Goal: Task Accomplishment & Management: Use online tool/utility

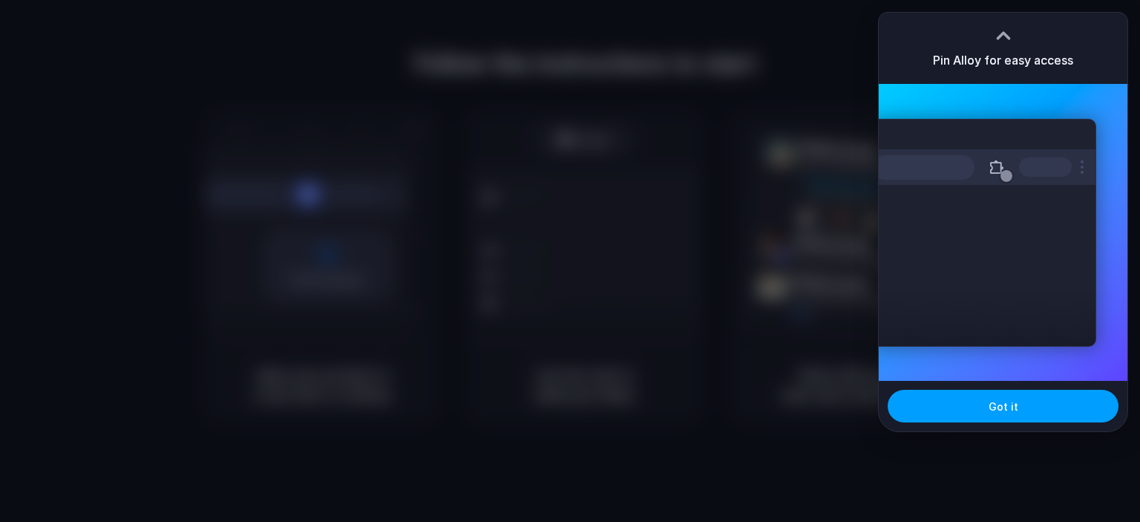
click at [978, 409] on button "Got it" at bounding box center [1003, 406] width 231 height 33
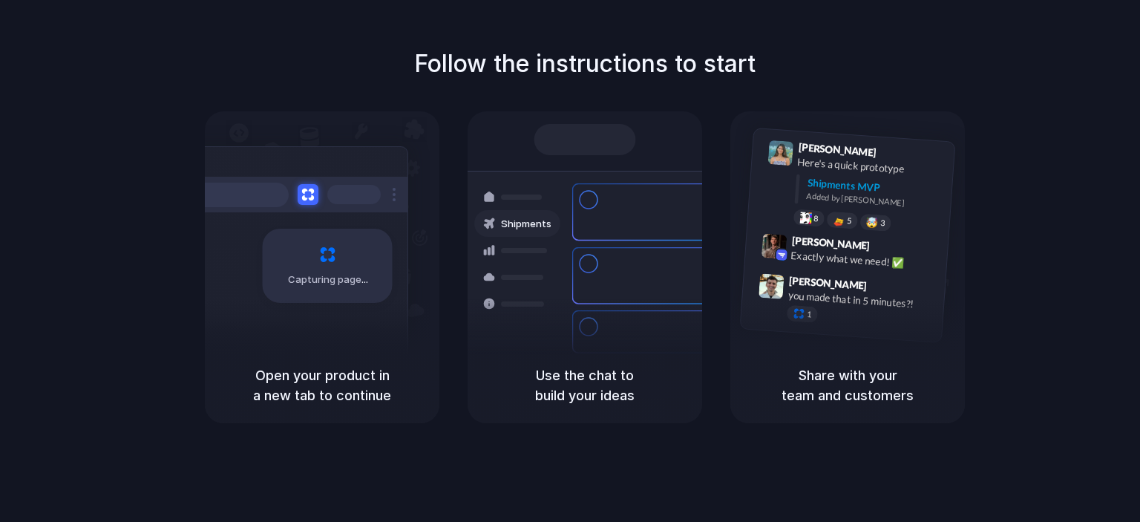
click at [474, 181] on div "Shipments" at bounding box center [506, 276] width 108 height 208
drag, startPoint x: 336, startPoint y: 283, endPoint x: 398, endPoint y: 245, distance: 72.3
click at [428, 323] on div "Capturing page" at bounding box center [322, 229] width 235 height 236
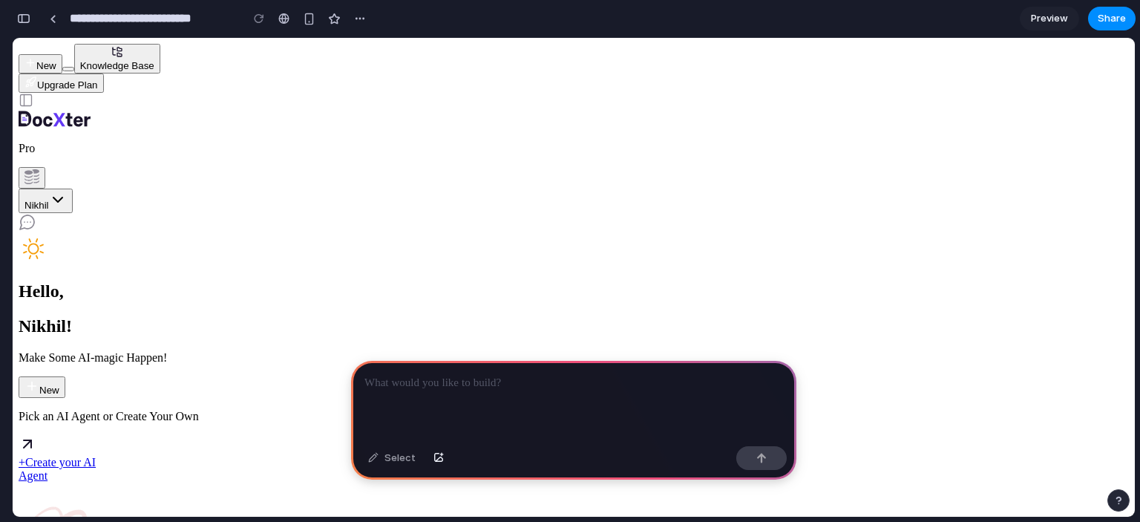
click at [644, 351] on div "Make Some AI-magic Happen! New" at bounding box center [574, 374] width 1111 height 47
click at [39, 379] on icon "button" at bounding box center [32, 386] width 15 height 15
click at [425, 382] on p at bounding box center [574, 383] width 419 height 18
click at [1057, 18] on span "Preview" at bounding box center [1049, 18] width 37 height 15
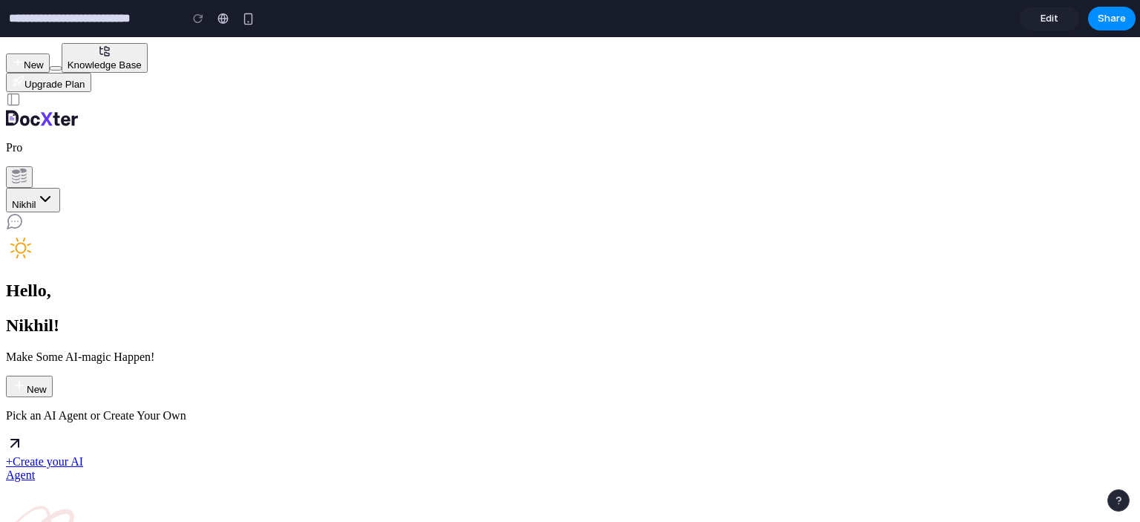
click at [1051, 16] on span "Edit" at bounding box center [1050, 18] width 18 height 15
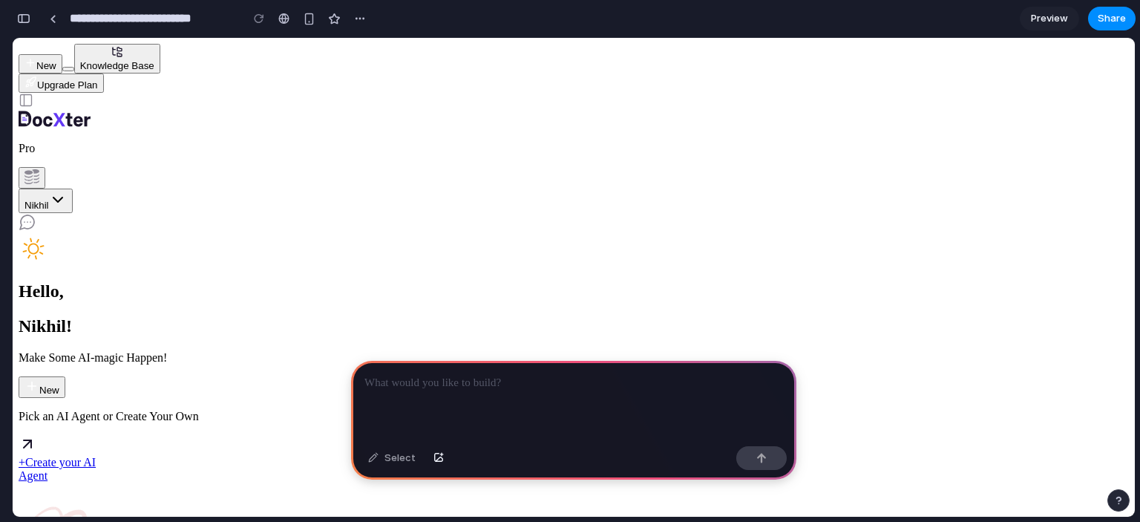
click at [426, 385] on p at bounding box center [574, 383] width 419 height 18
click at [401, 391] on div at bounding box center [573, 400] width 445 height 79
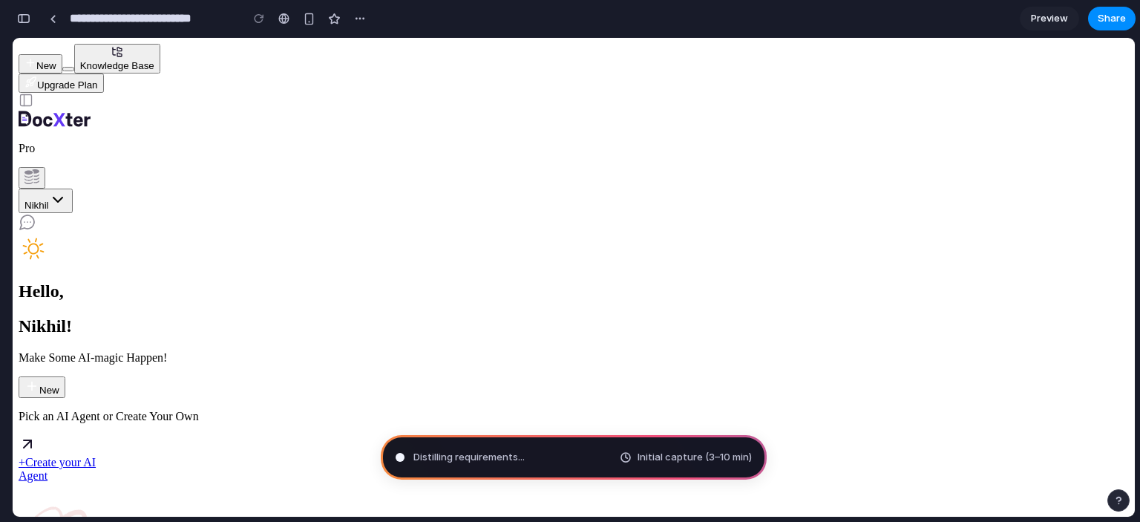
type input "**********"
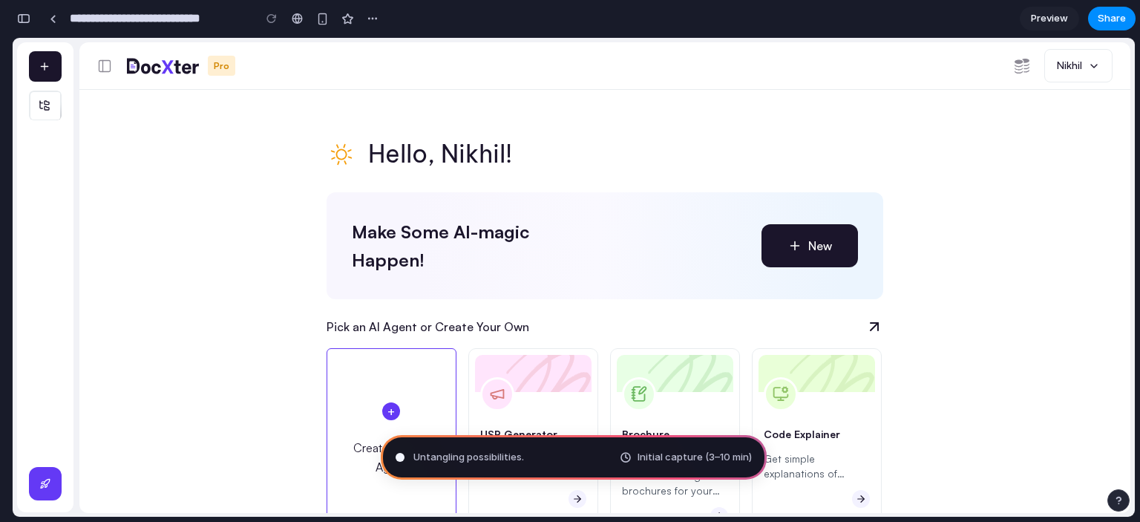
click at [512, 460] on span "Untangling possibilities ." at bounding box center [469, 457] width 111 height 15
click at [1043, 17] on span "Preview" at bounding box center [1049, 18] width 37 height 15
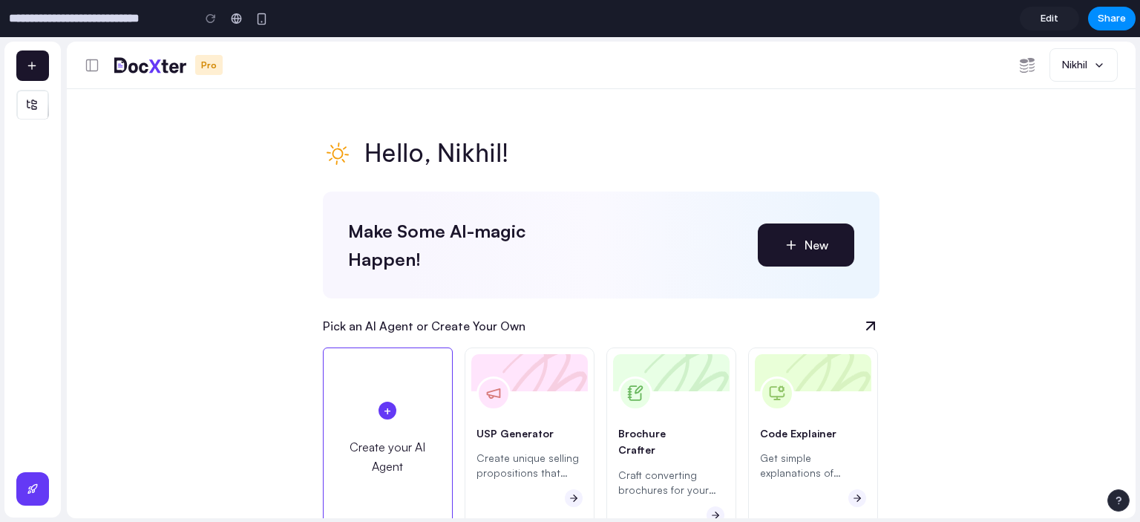
click at [1051, 16] on span "Edit" at bounding box center [1050, 18] width 18 height 15
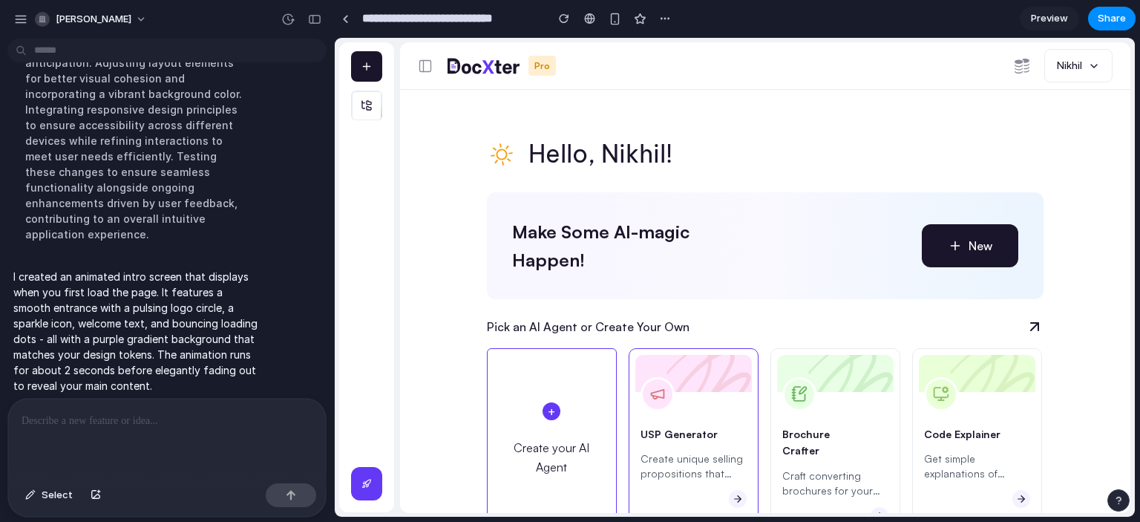
click at [654, 395] on icon at bounding box center [657, 393] width 17 height 17
click at [832, 410] on div "Brochure Crafter Craft converting brochures for your product/service." at bounding box center [836, 440] width 130 height 184
drag, startPoint x: 993, startPoint y: 399, endPoint x: 996, endPoint y: 383, distance: 16.7
click at [993, 399] on div "Code Explainer Get simple explanations of complex code snippets" at bounding box center [977, 440] width 130 height 184
click at [1039, 324] on icon at bounding box center [1034, 326] width 25 height 25
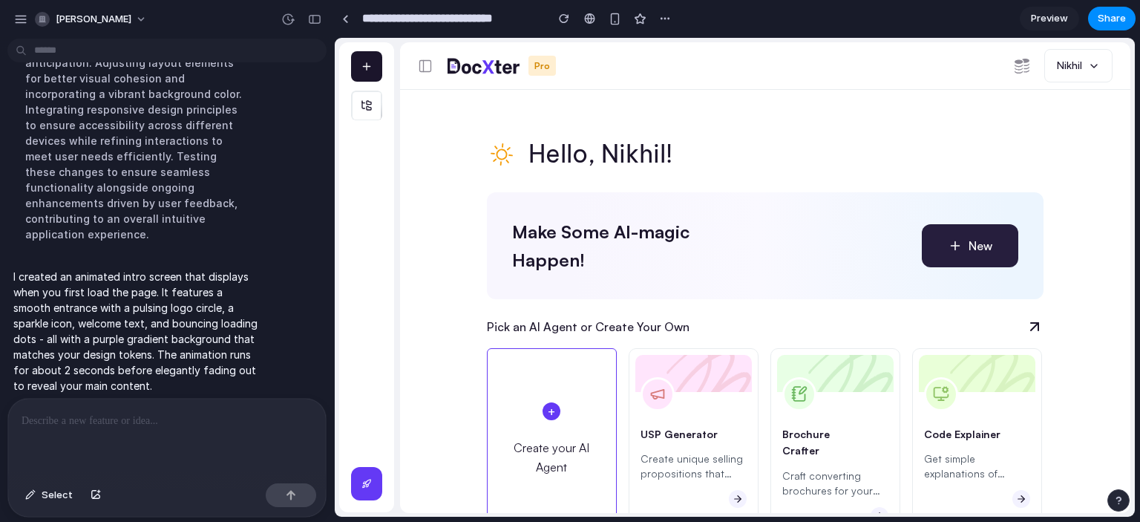
click at [1005, 258] on button "New" at bounding box center [970, 245] width 97 height 43
drag, startPoint x: 986, startPoint y: 249, endPoint x: 725, endPoint y: 270, distance: 262.2
click at [725, 270] on div "Make Some AI-magic Happen! New" at bounding box center [765, 245] width 557 height 107
drag, startPoint x: 595, startPoint y: 247, endPoint x: 523, endPoint y: 330, distance: 109.4
click at [595, 249] on p "Make Some AI-magic Happen!" at bounding box center [614, 246] width 204 height 56
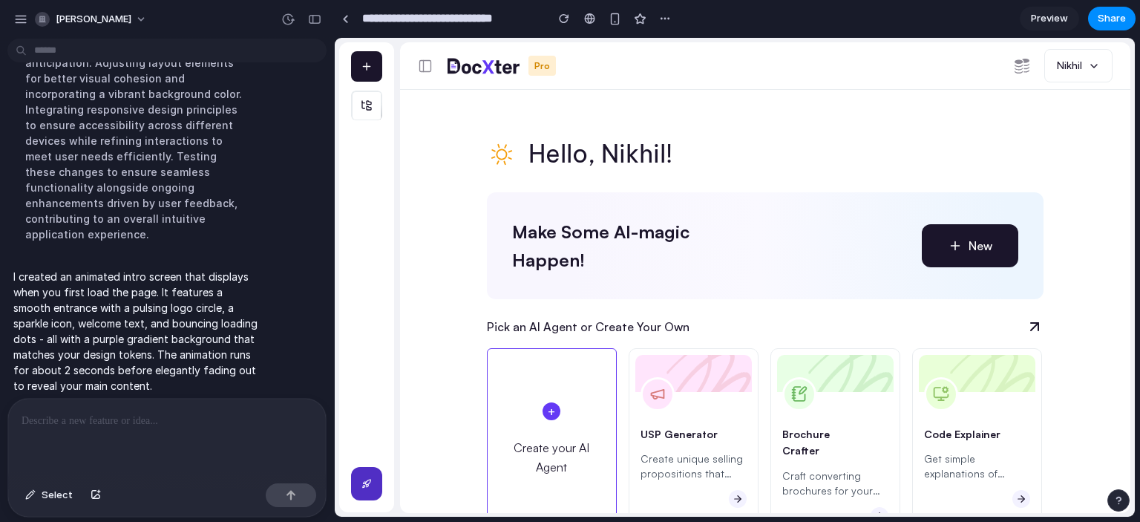
click at [362, 482] on icon "button" at bounding box center [367, 483] width 10 height 13
click at [1045, 15] on span "Preview" at bounding box center [1049, 18] width 37 height 15
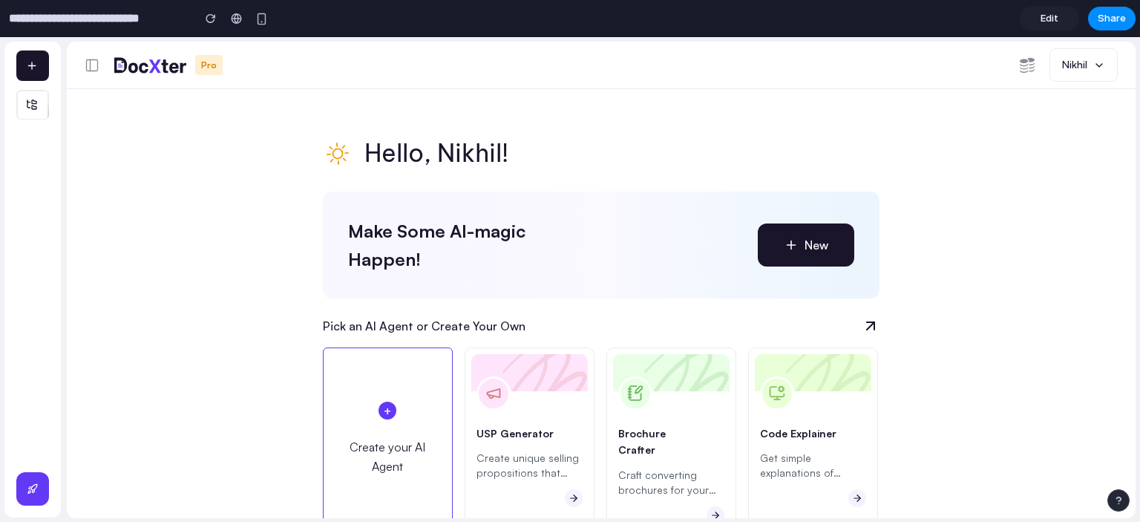
click at [1045, 14] on span "Edit" at bounding box center [1050, 18] width 18 height 15
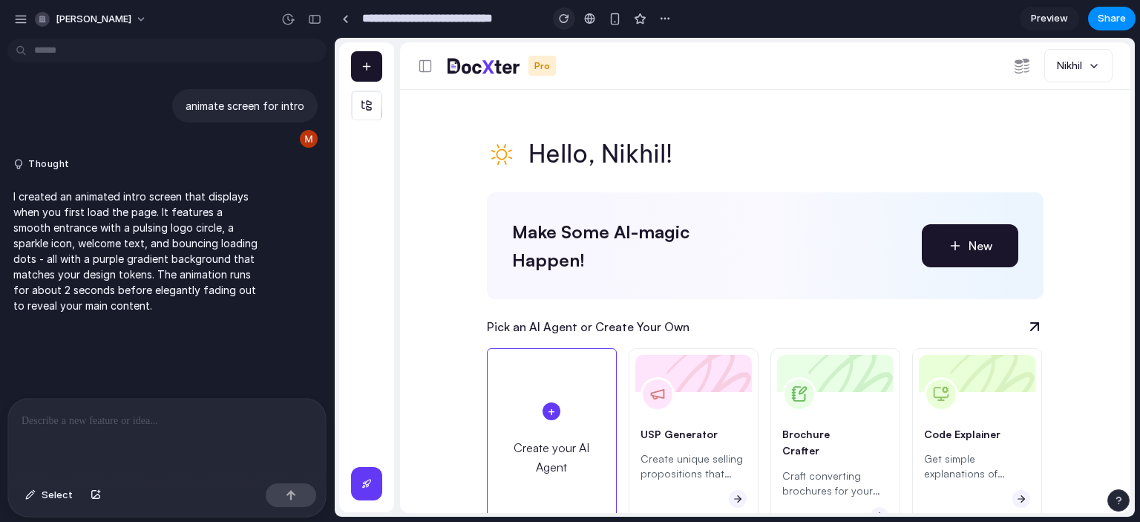
click at [558, 16] on button "button" at bounding box center [564, 18] width 22 height 22
click at [208, 120] on div "animate screen for intro" at bounding box center [245, 105] width 146 height 33
click at [12, 12] on button "button" at bounding box center [21, 19] width 22 height 22
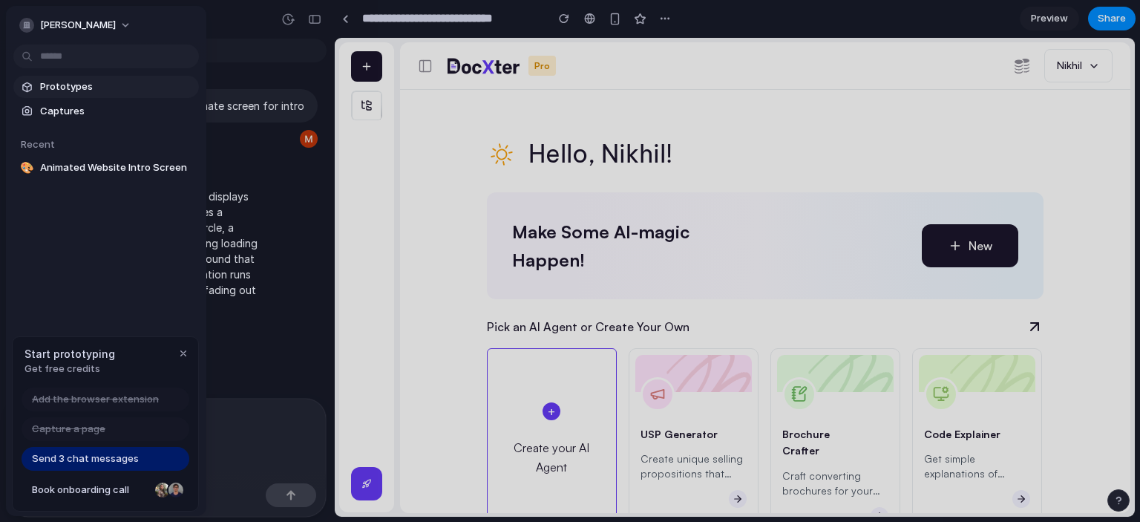
click at [79, 89] on span "Prototypes" at bounding box center [116, 86] width 153 height 15
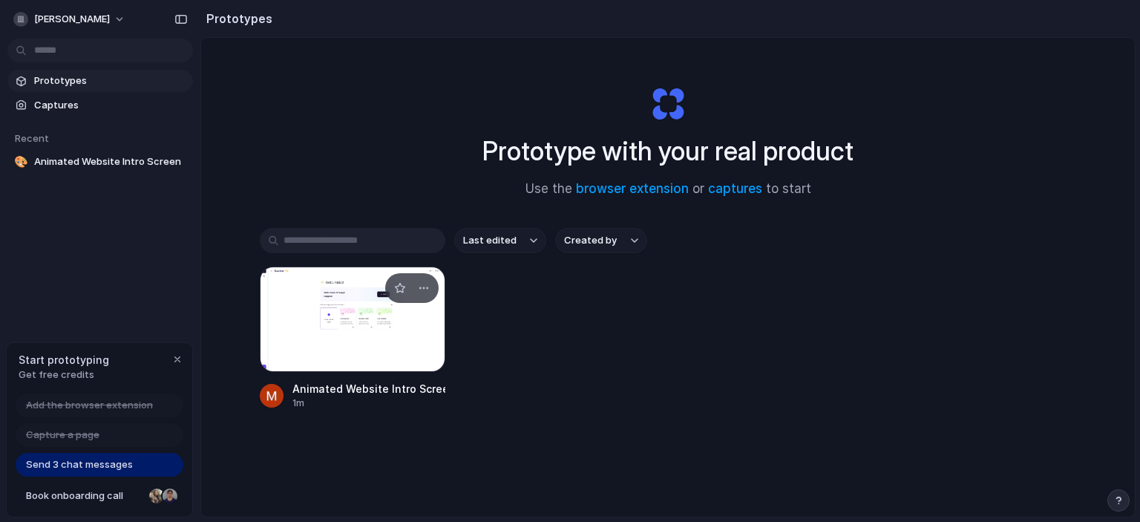
click at [371, 344] on div at bounding box center [353, 319] width 186 height 105
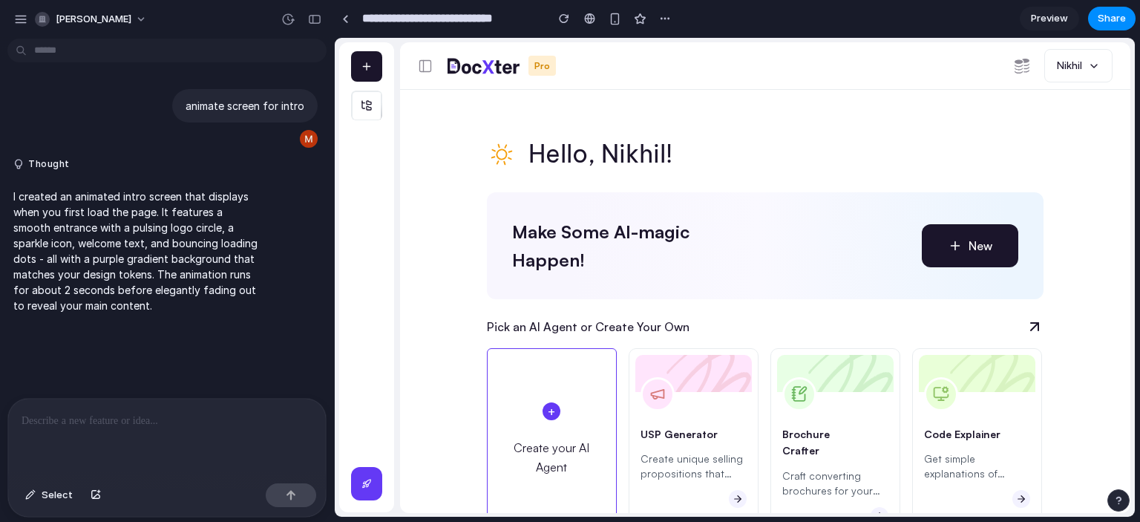
click at [868, 295] on div "Make Some AI-magic Happen! New" at bounding box center [765, 245] width 557 height 107
click at [541, 208] on div "Make Some AI-magic Happen! New" at bounding box center [765, 245] width 557 height 107
drag, startPoint x: 973, startPoint y: 252, endPoint x: 957, endPoint y: 246, distance: 17.1
click at [958, 246] on button "New" at bounding box center [970, 245] width 97 height 43
click at [948, 241] on icon "button" at bounding box center [955, 245] width 15 height 15
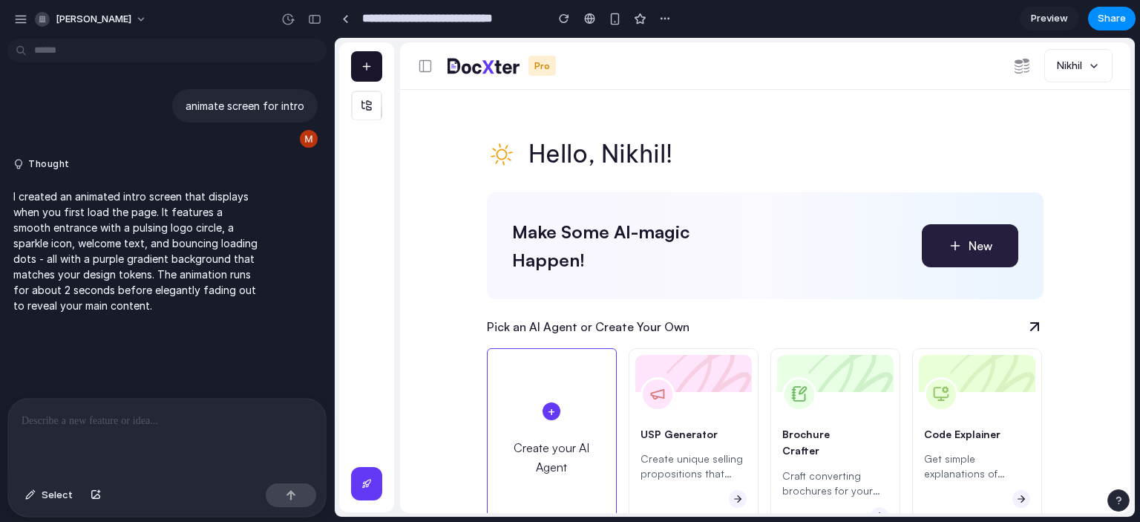
click at [948, 241] on icon "button" at bounding box center [955, 245] width 15 height 15
click at [347, 18] on div at bounding box center [345, 19] width 7 height 8
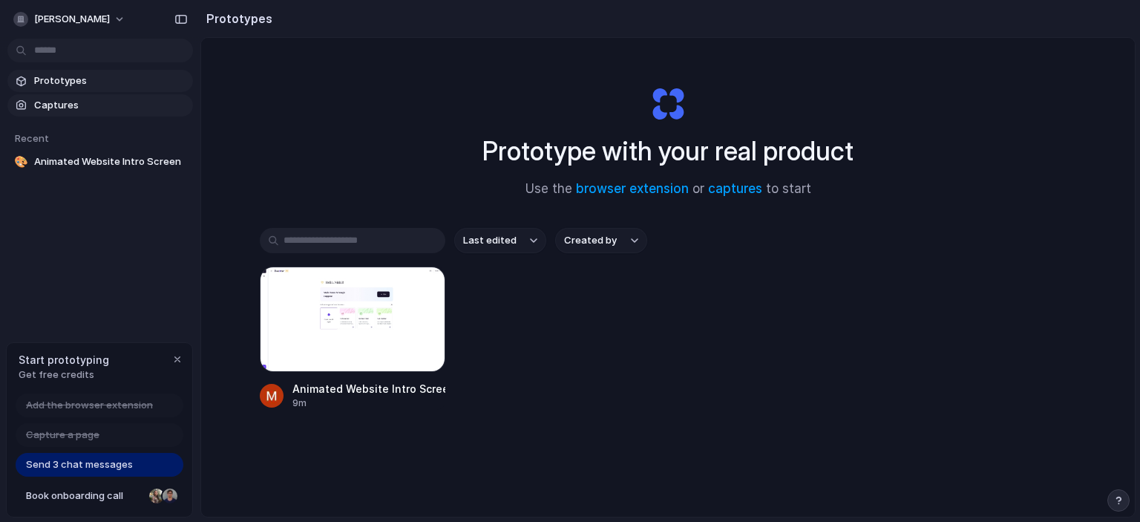
click at [128, 97] on link "Captures" at bounding box center [100, 105] width 186 height 22
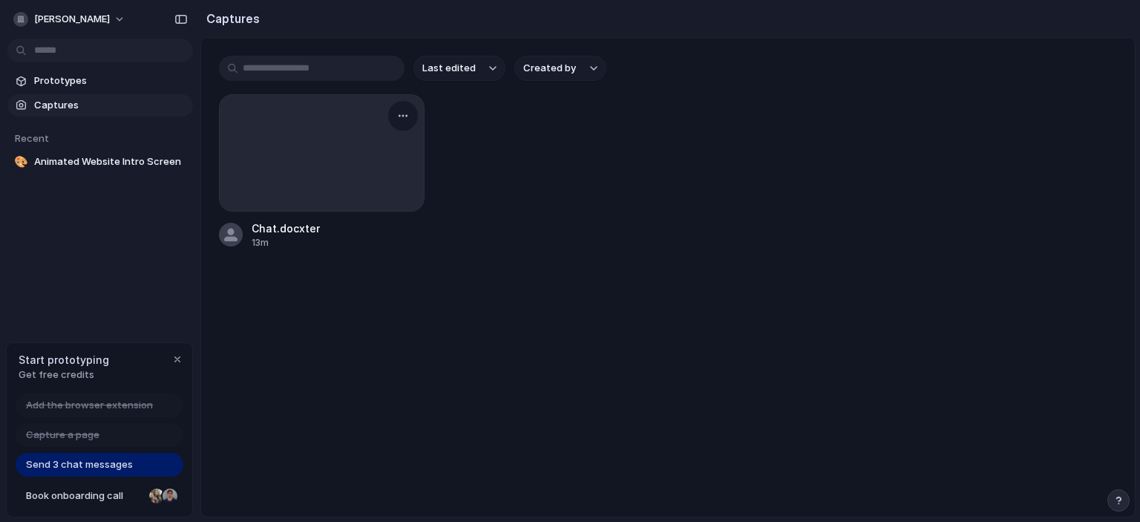
click at [324, 144] on div at bounding box center [322, 152] width 206 height 117
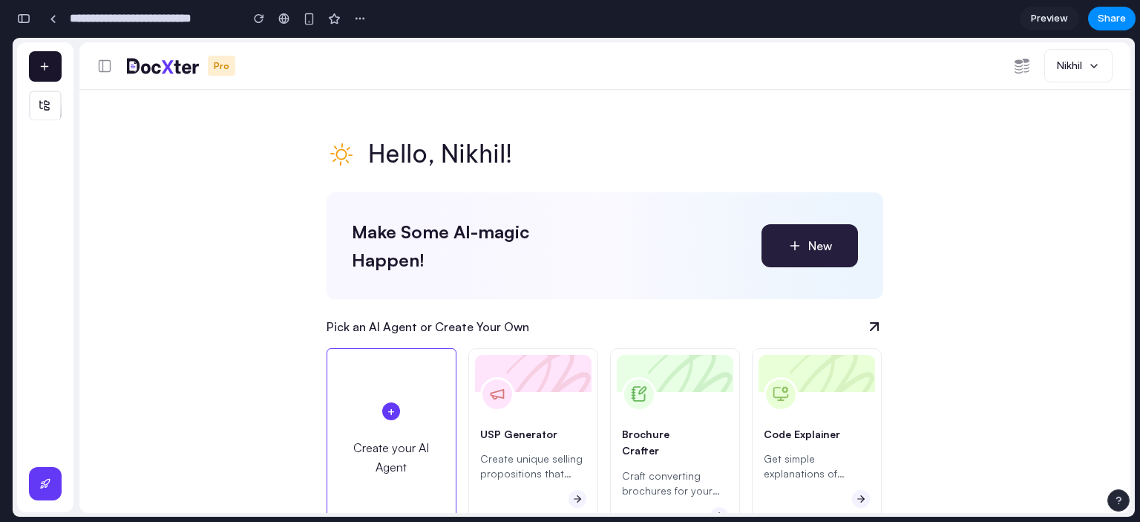
click at [826, 248] on span "New" at bounding box center [821, 245] width 24 height 19
click at [875, 325] on icon at bounding box center [874, 326] width 10 height 10
click at [856, 405] on div "Code Explainer Get simple explanations of complex code snippets" at bounding box center [817, 440] width 130 height 184
click at [813, 236] on span "New" at bounding box center [821, 245] width 24 height 19
click at [255, 18] on div "button" at bounding box center [259, 18] width 10 height 10
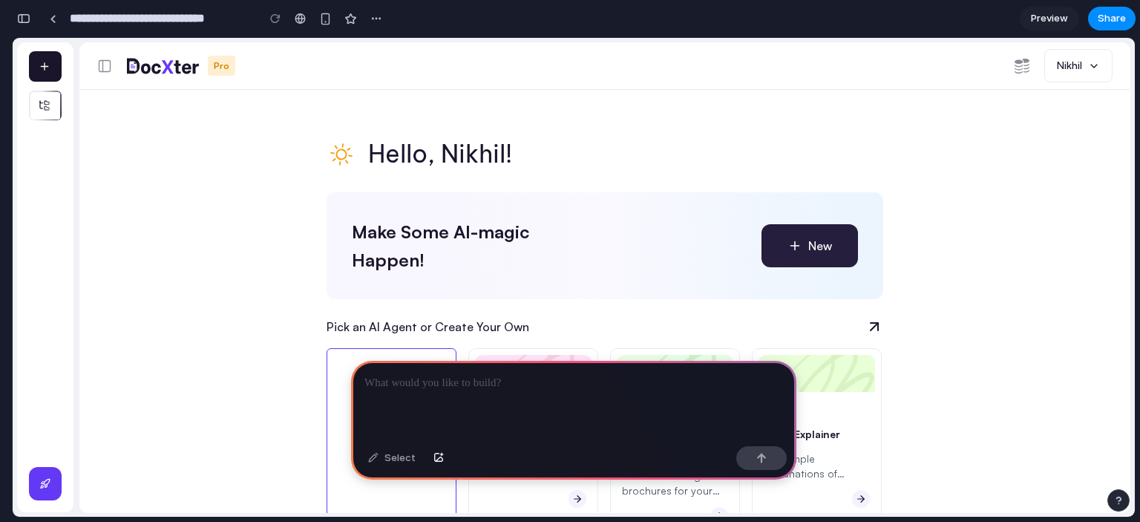
click at [794, 249] on icon "button" at bounding box center [795, 245] width 15 height 15
click at [114, 68] on div at bounding box center [104, 66] width 27 height 27
click at [54, 111] on span at bounding box center [45, 106] width 33 height 30
click at [385, 374] on p at bounding box center [574, 383] width 419 height 18
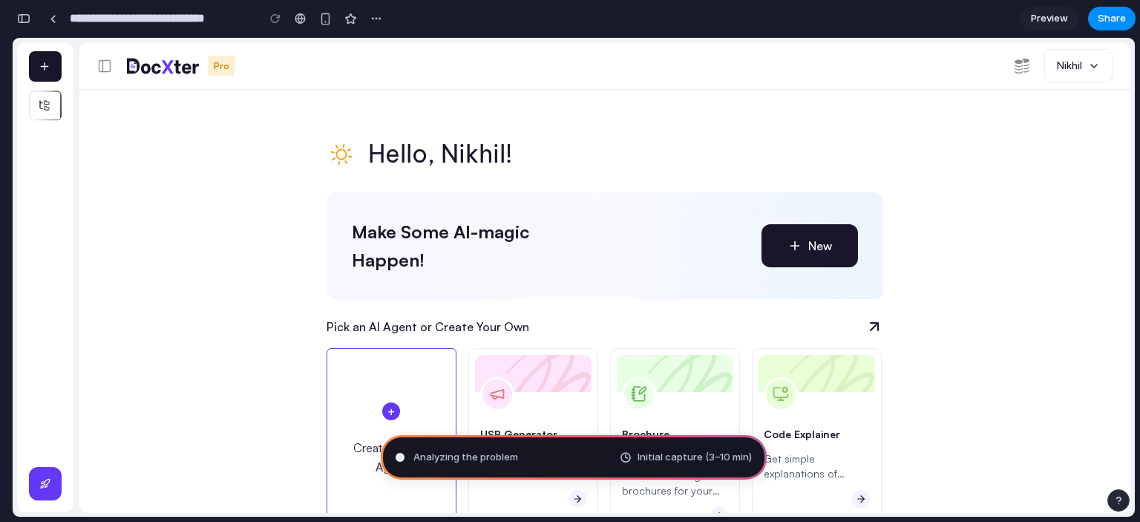
type input "**********"
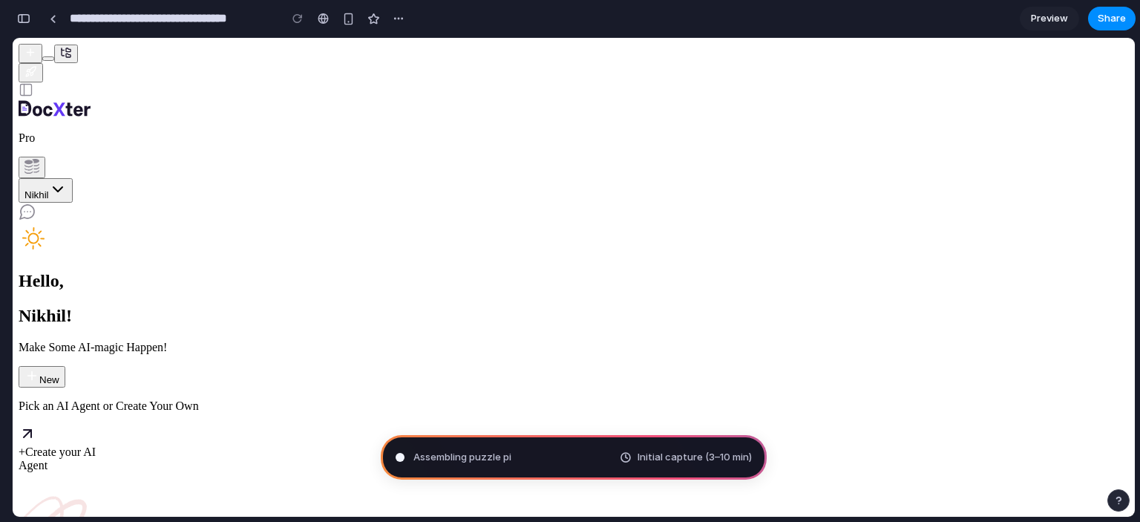
scroll to position [582, 0]
click at [393, 17] on div "button" at bounding box center [399, 19] width 12 height 12
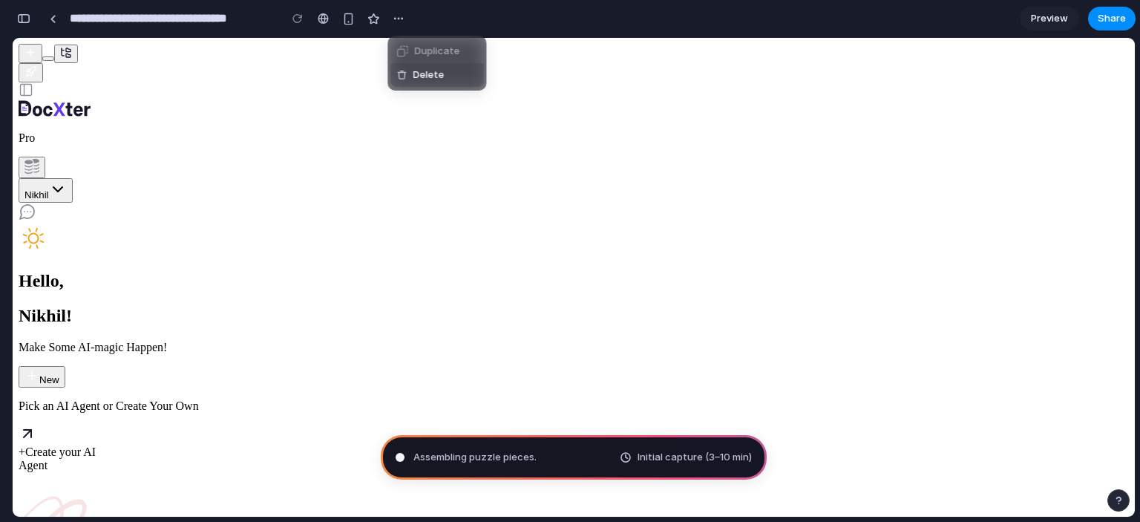
drag, startPoint x: 235, startPoint y: 152, endPoint x: 215, endPoint y: 195, distance: 47.2
click at [235, 155] on div "Duplicate Delete" at bounding box center [570, 261] width 1140 height 522
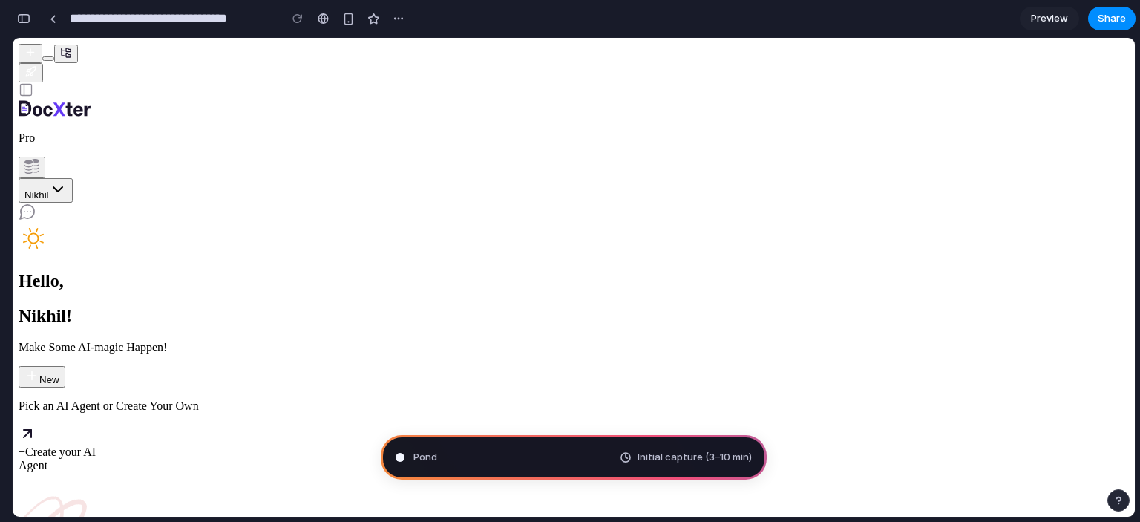
click at [59, 374] on span "New" at bounding box center [49, 379] width 20 height 11
drag, startPoint x: 474, startPoint y: 244, endPoint x: 630, endPoint y: 265, distance: 157.4
click at [729, 341] on div "Make Some AI-magic Happen! New" at bounding box center [574, 364] width 1111 height 47
click at [721, 223] on div "Hello, Nikhil!" at bounding box center [574, 274] width 1111 height 102
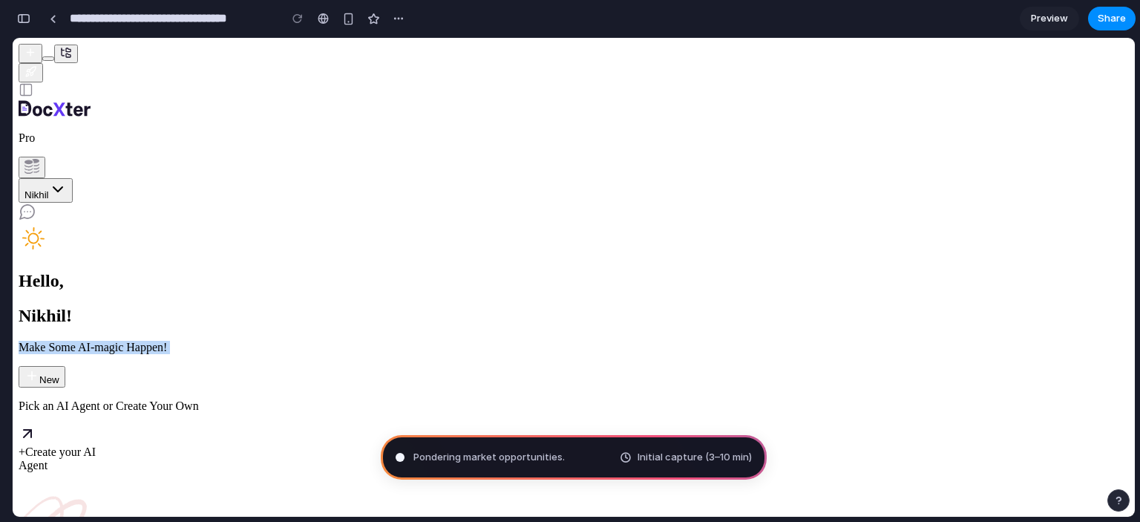
drag, startPoint x: 708, startPoint y: 235, endPoint x: 779, endPoint y: 234, distance: 71.3
click at [520, 223] on div "Hello, Nikhil! Make Some AI-magic Happen! New" at bounding box center [574, 305] width 1111 height 164
click at [65, 366] on button "New" at bounding box center [42, 377] width 47 height 22
drag, startPoint x: 811, startPoint y: 248, endPoint x: 644, endPoint y: 143, distance: 197.1
click at [644, 223] on div "Hello, Nikhil! Make Some AI-magic Happen! New" at bounding box center [574, 305] width 1111 height 164
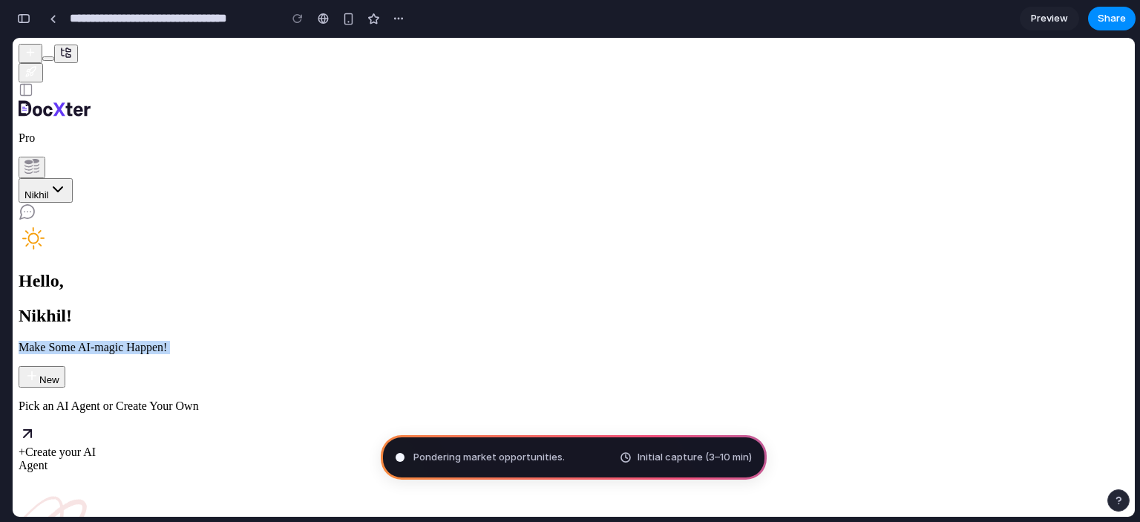
scroll to position [675, 0]
click at [215, 15] on input "**********" at bounding box center [171, 18] width 208 height 27
click at [256, 19] on input "**********" at bounding box center [171, 18] width 208 height 27
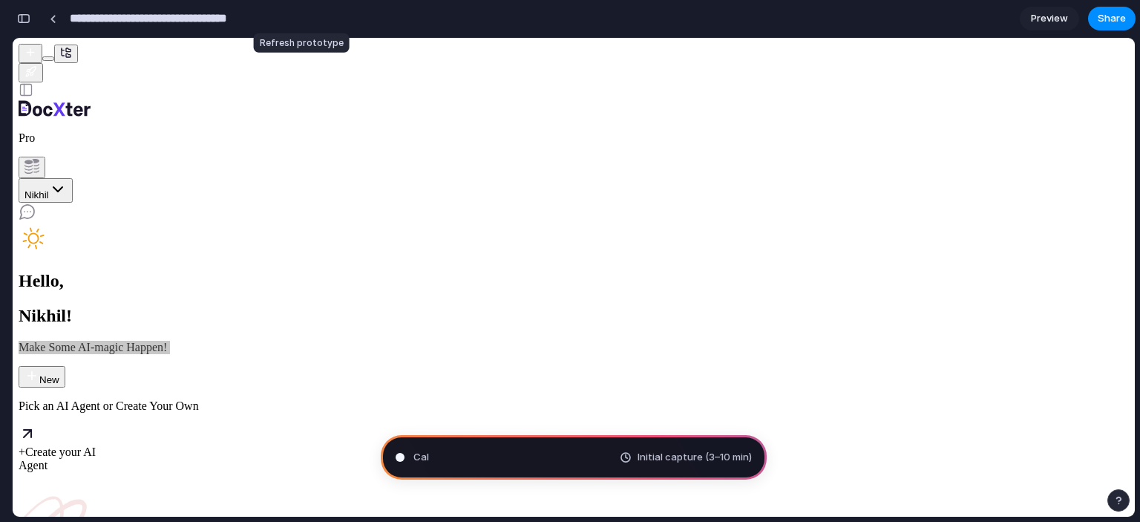
click at [279, 22] on div "**********" at bounding box center [226, 18] width 368 height 27
click at [53, 16] on div at bounding box center [53, 19] width 7 height 8
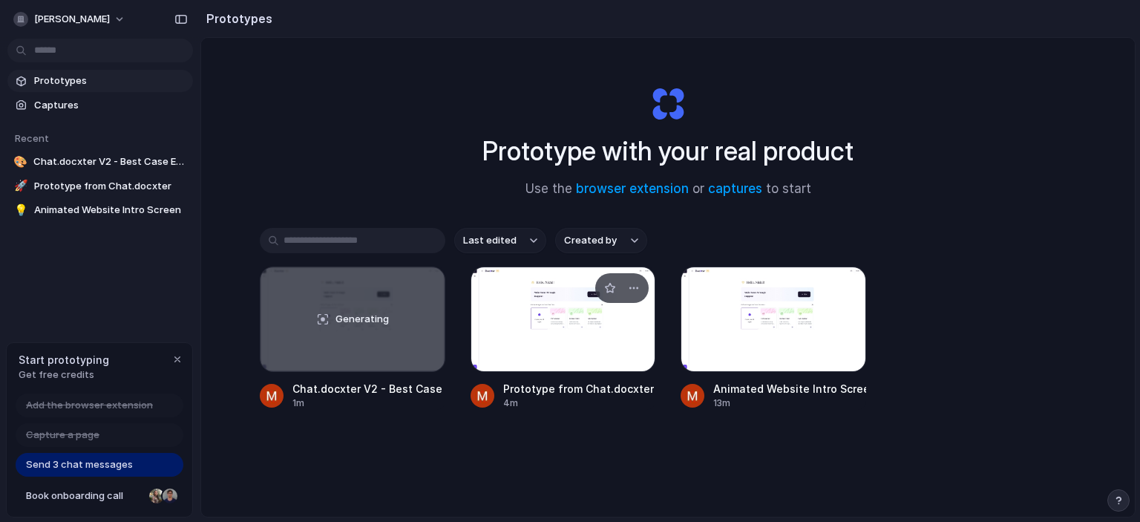
click at [570, 333] on div at bounding box center [564, 319] width 186 height 105
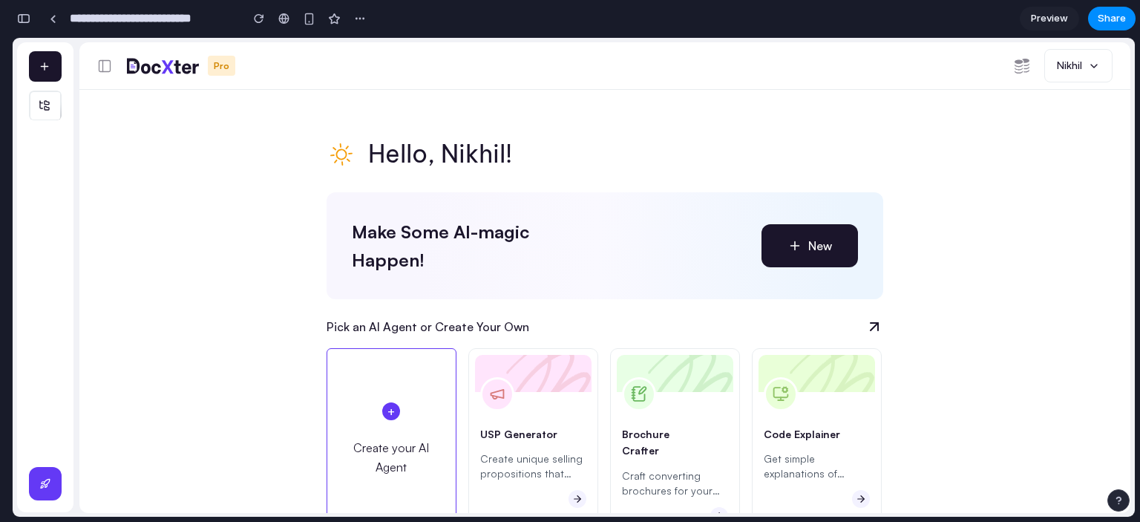
click at [883, 327] on div "Pick an AI Agent or Create Your Own" at bounding box center [605, 326] width 587 height 19
click at [875, 329] on icon at bounding box center [874, 326] width 25 height 25
click at [813, 374] on icon at bounding box center [838, 391] width 97 height 91
click at [655, 417] on div "Brochure Crafter Craft converting brochures for your product/service." at bounding box center [675, 440] width 130 height 184
click at [555, 422] on div "USP Generator Create unique selling propositions that make your product stand o…" at bounding box center [533, 440] width 130 height 184
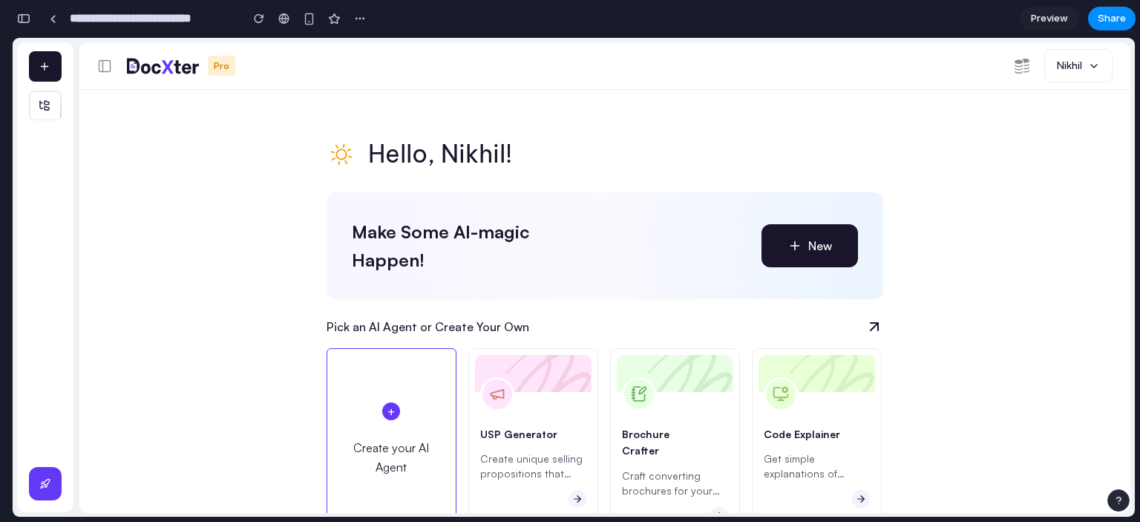
click at [398, 440] on link "+ Create your AI Agent" at bounding box center [392, 440] width 130 height 184
click at [39, 488] on icon "button" at bounding box center [45, 483] width 12 height 13
click at [48, 81] on button "button" at bounding box center [45, 66] width 33 height 30
drag, startPoint x: 128, startPoint y: 68, endPoint x: 146, endPoint y: 65, distance: 17.5
click at [130, 68] on icon at bounding box center [163, 66] width 72 height 16
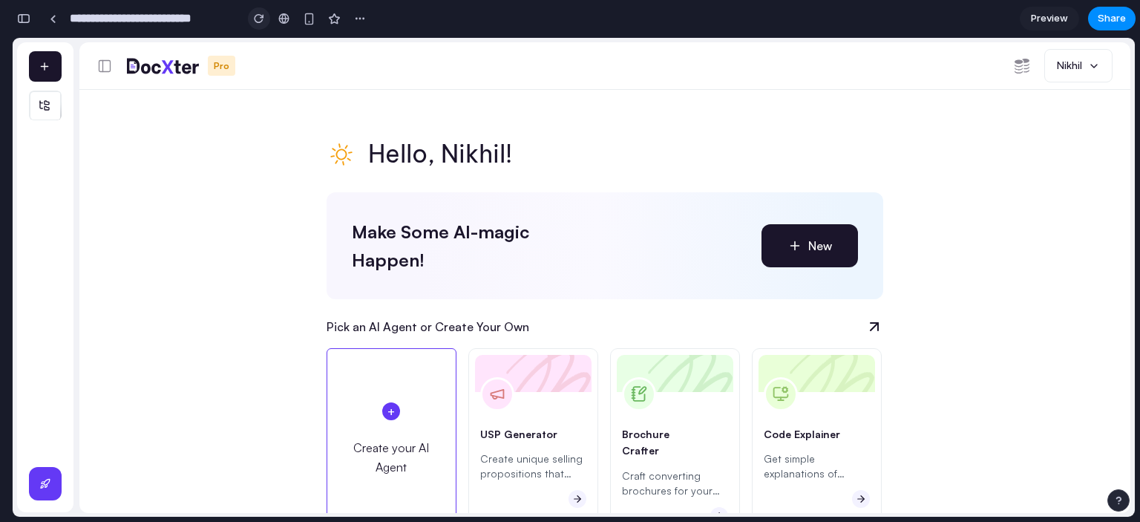
click at [263, 20] on div "button" at bounding box center [259, 18] width 10 height 10
drag, startPoint x: 800, startPoint y: 250, endPoint x: 611, endPoint y: 179, distance: 202.3
click at [573, 212] on div "Make Some AI-magic Happen! New" at bounding box center [605, 245] width 557 height 107
click at [53, 22] on div at bounding box center [53, 19] width 7 height 8
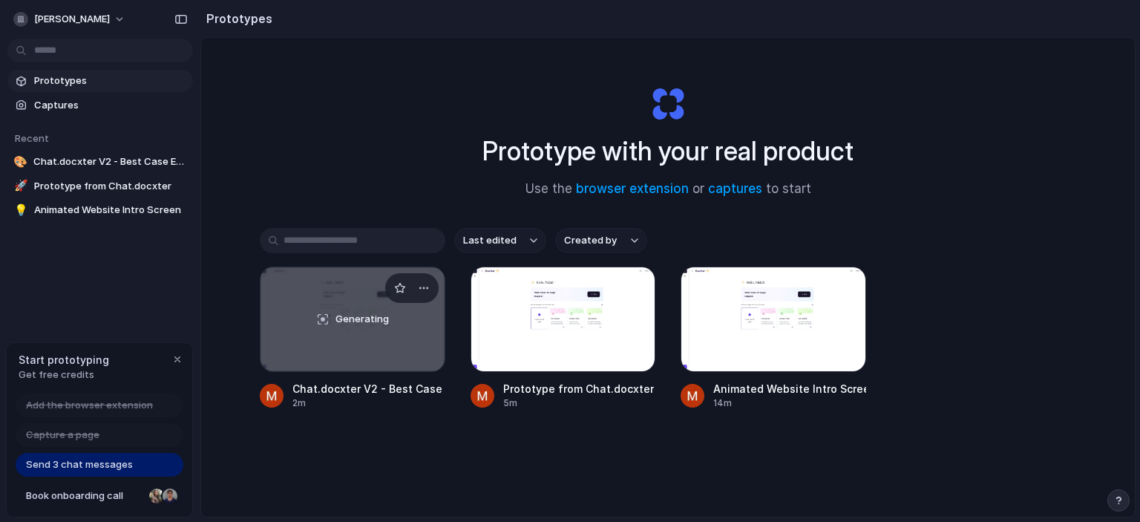
click at [321, 272] on div "Generating" at bounding box center [353, 319] width 184 height 104
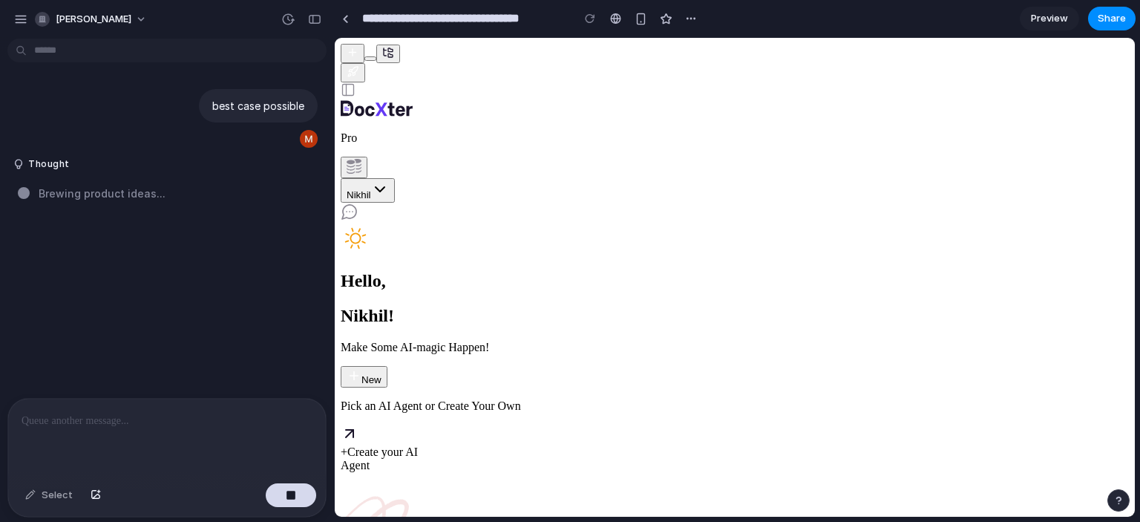
click at [72, 420] on p at bounding box center [167, 421] width 291 height 18
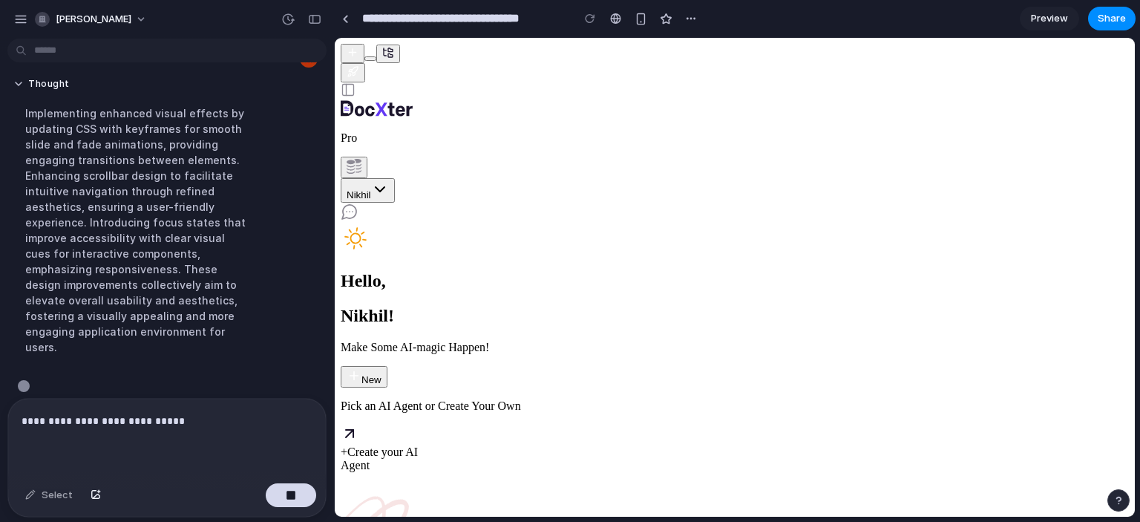
scroll to position [83, 0]
drag, startPoint x: 722, startPoint y: 305, endPoint x: 653, endPoint y: 284, distance: 72.1
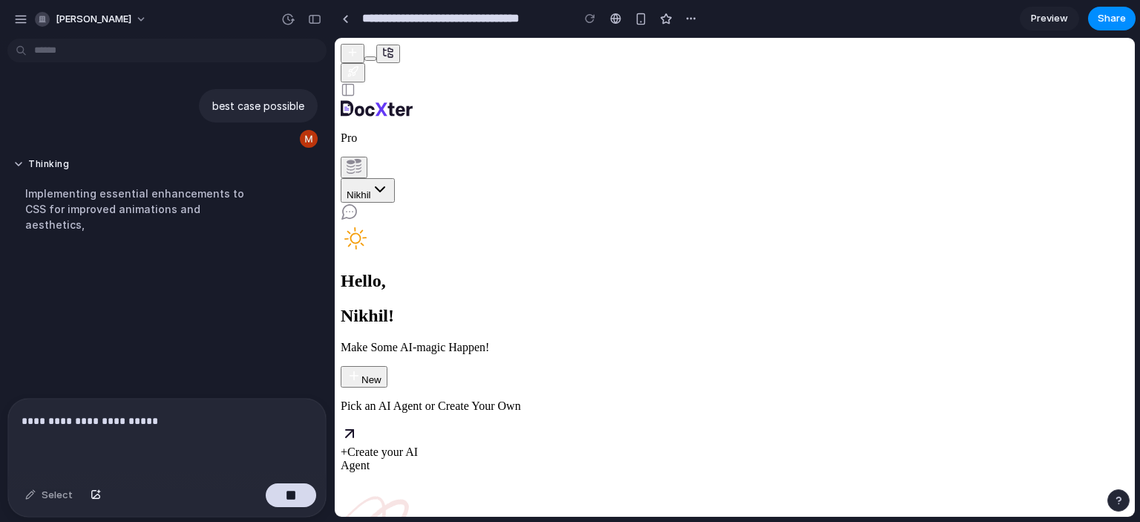
click at [791, 341] on div "Make Some AI-magic Happen! New" at bounding box center [735, 364] width 788 height 47
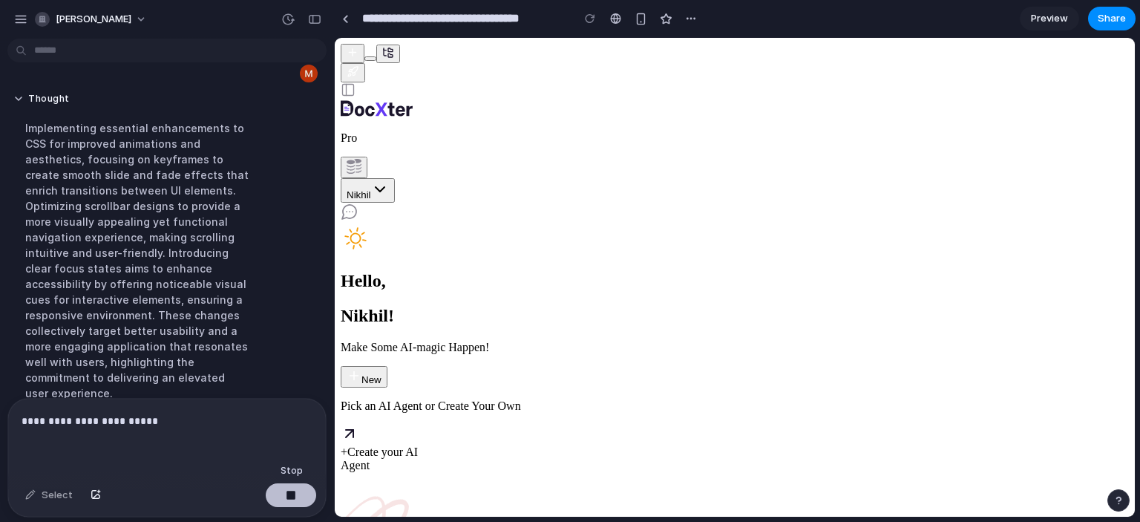
scroll to position [115, 0]
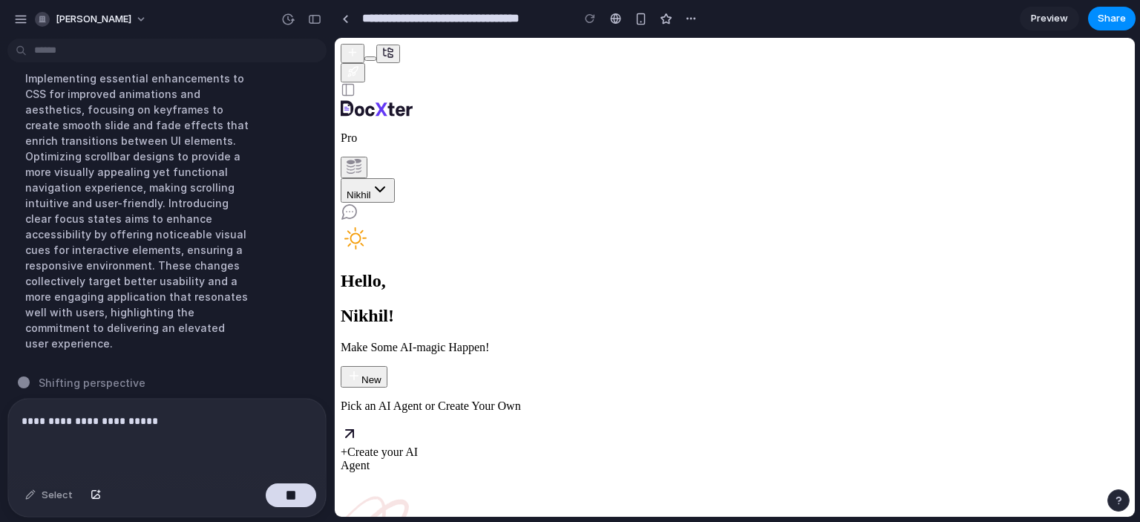
click at [167, 420] on p "**********" at bounding box center [164, 421] width 285 height 18
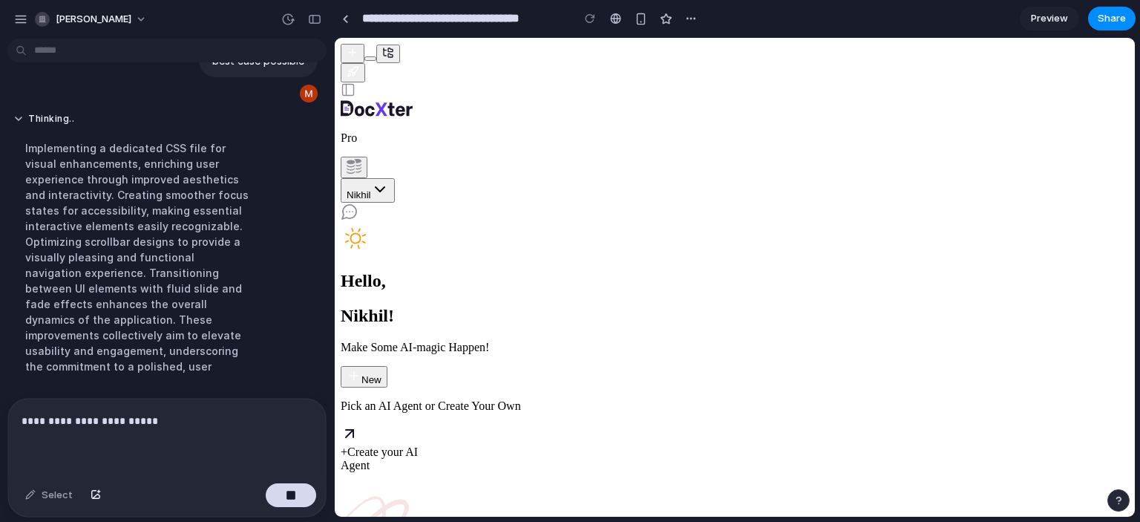
scroll to position [83, 0]
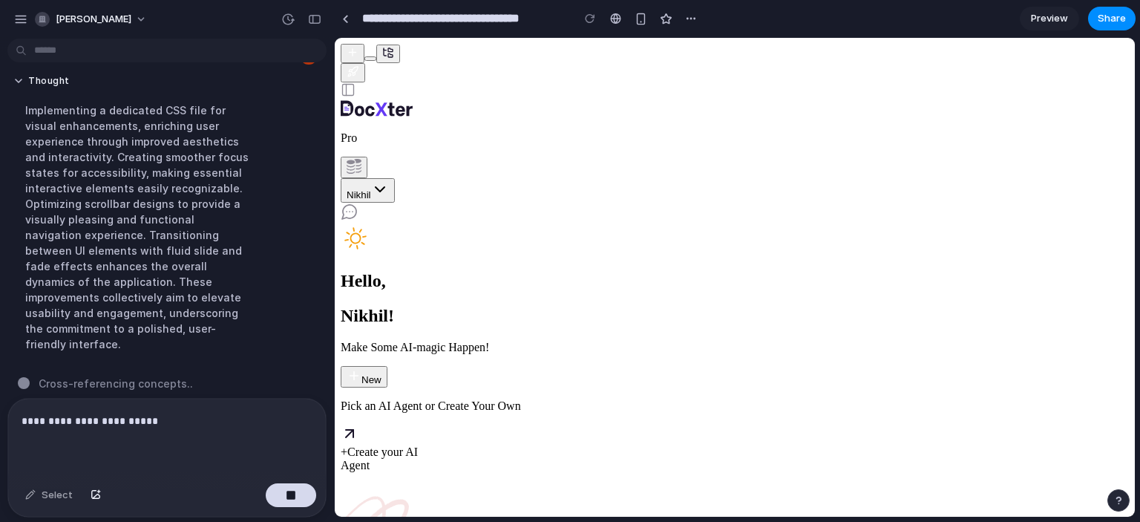
click at [116, 417] on p "**********" at bounding box center [164, 421] width 285 height 18
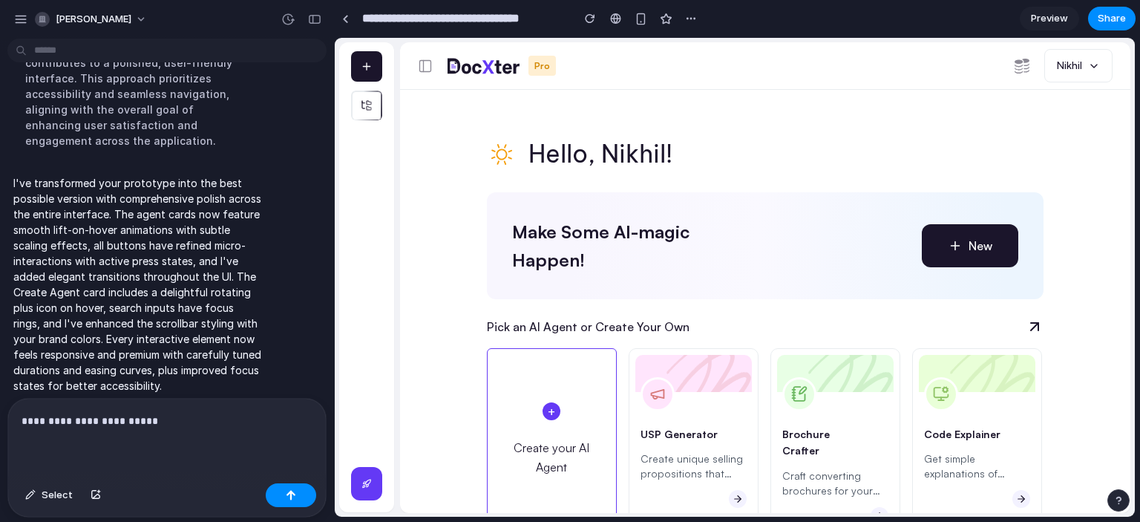
scroll to position [0, 0]
drag, startPoint x: 702, startPoint y: 413, endPoint x: 900, endPoint y: 422, distance: 198.4
click at [900, 422] on div "+ Create your AI Agent USP Generator Create unique selling propositions that ma…" at bounding box center [765, 440] width 587 height 184
click at [1019, 327] on div "Pick an AI Agent or Create Your Own" at bounding box center [765, 326] width 587 height 19
click at [1025, 324] on icon at bounding box center [1034, 326] width 25 height 25
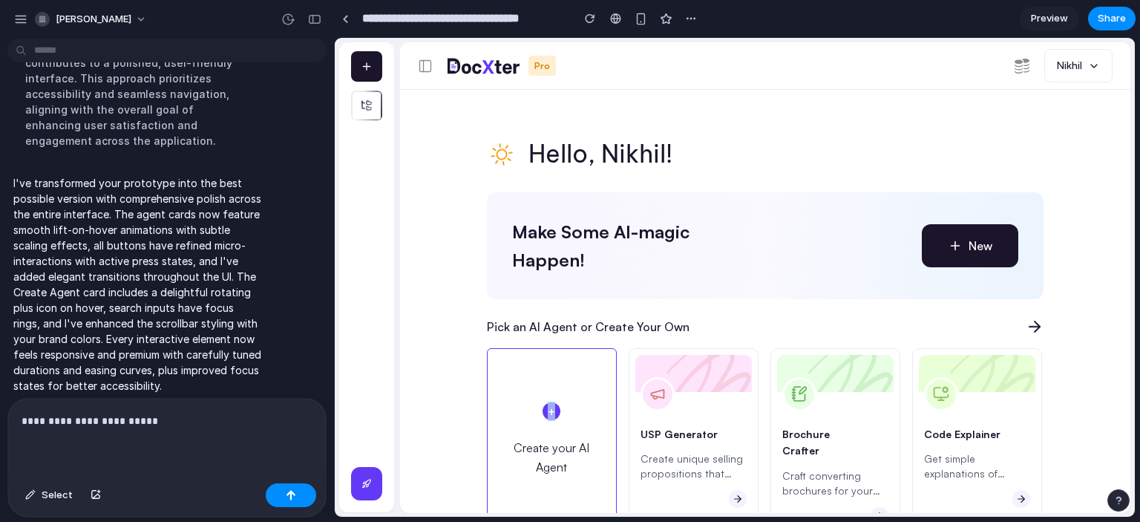
click at [1025, 324] on icon at bounding box center [1034, 326] width 25 height 25
click at [1059, 390] on section "Hello, Nikhil! Make Some AI-magic Happen! New Pick an AI Agent or Create Your O…" at bounding box center [765, 301] width 616 height 423
click at [300, 497] on button "button" at bounding box center [291, 495] width 50 height 24
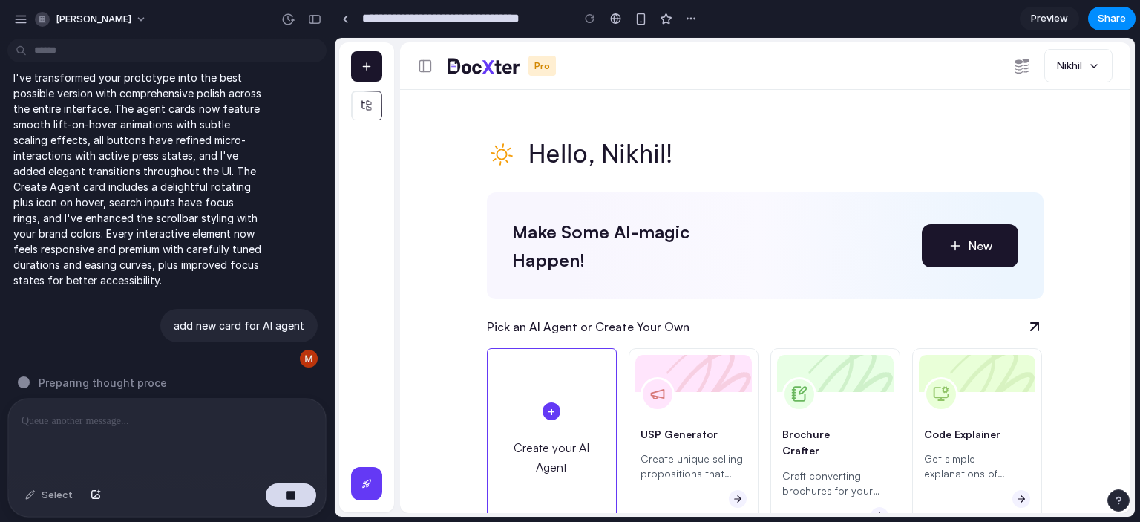
drag, startPoint x: 1054, startPoint y: 67, endPoint x: 877, endPoint y: 80, distance: 177.9
click at [877, 80] on div "Pro Nikhil" at bounding box center [765, 66] width 731 height 48
click at [532, 81] on div "Pro Nikhil" at bounding box center [765, 66] width 731 height 48
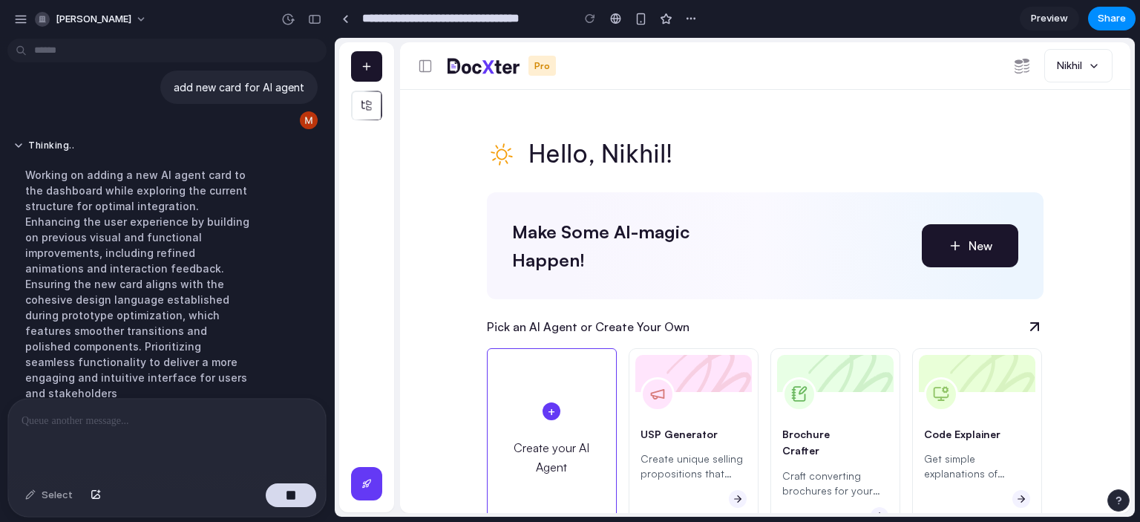
scroll to position [407, 0]
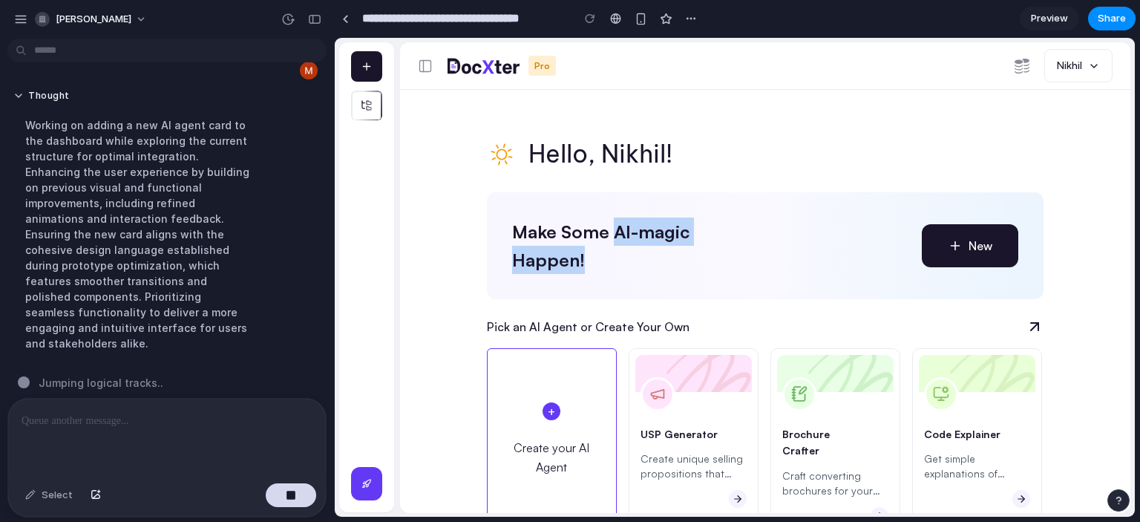
drag, startPoint x: 614, startPoint y: 240, endPoint x: 753, endPoint y: 285, distance: 146.0
click at [749, 285] on div "Make Some AI-magic Happen! New" at bounding box center [765, 245] width 557 height 107
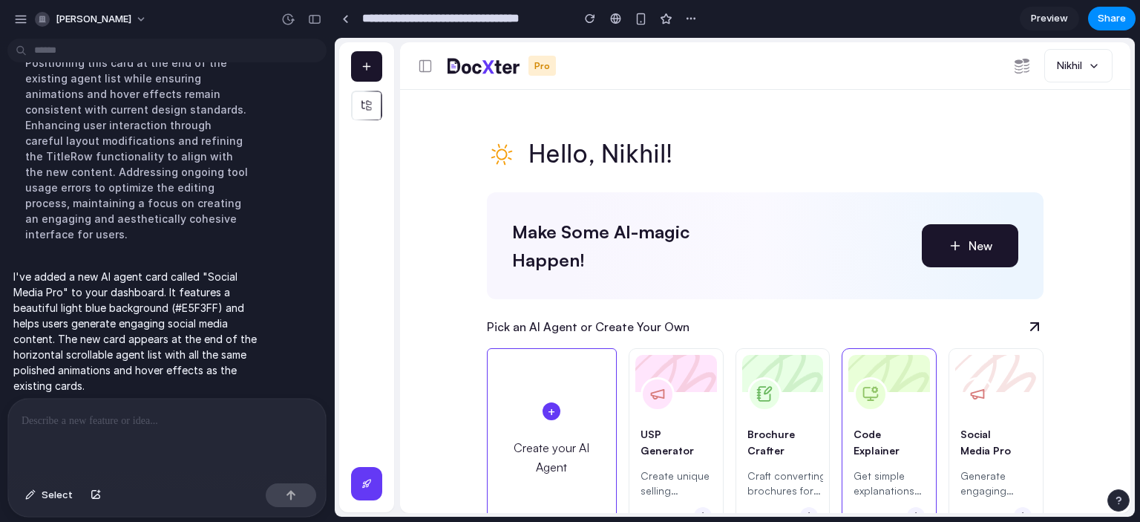
scroll to position [18, 0]
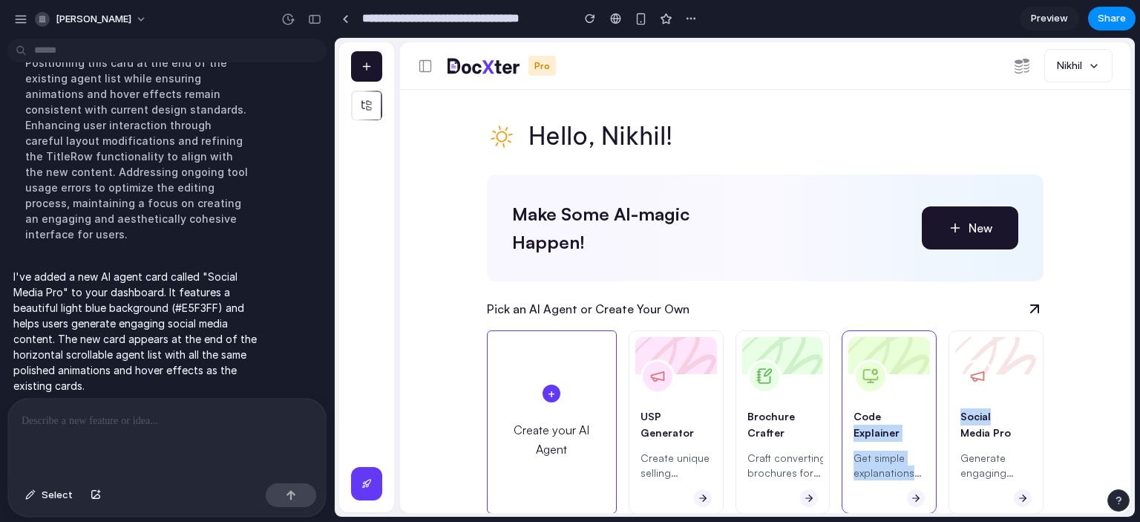
drag, startPoint x: 986, startPoint y: 414, endPoint x: 898, endPoint y: 414, distance: 88.3
click at [898, 414] on div "+ Create your AI Agent USP Generator Create unique selling propositions that ma…" at bounding box center [765, 422] width 587 height 184
click at [1007, 306] on div "Pick an AI Agent or Create Your Own" at bounding box center [765, 308] width 587 height 19
click at [1005, 434] on h3 "Social Media Pro" at bounding box center [989, 425] width 57 height 34
click at [695, 304] on div "Pick an AI Agent or Create Your Own" at bounding box center [765, 308] width 587 height 19
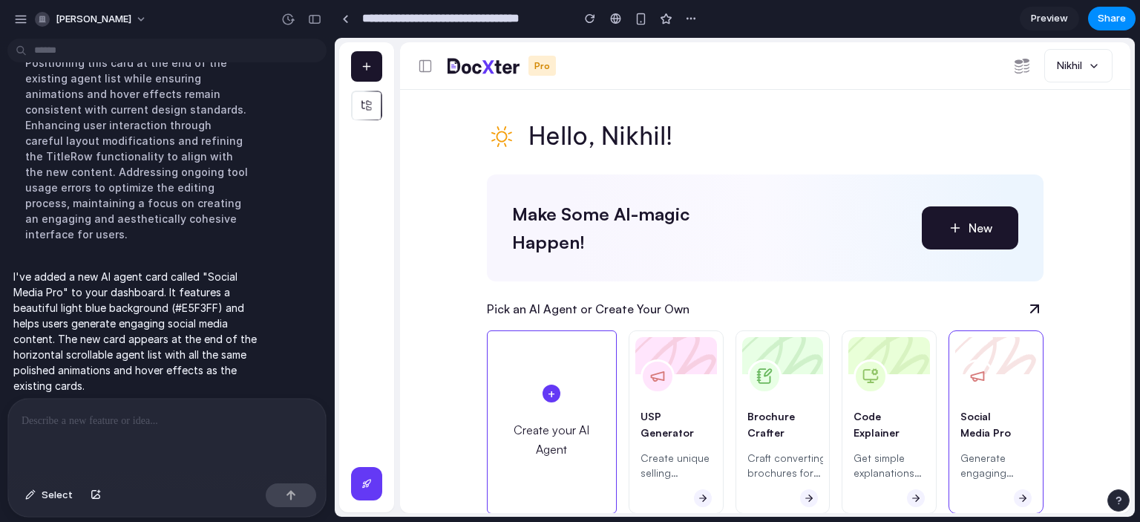
click at [978, 416] on h3 "Social Media Pro" at bounding box center [989, 425] width 57 height 34
click at [1033, 313] on icon at bounding box center [1035, 309] width 10 height 10
click at [1033, 309] on icon at bounding box center [1035, 309] width 10 height 10
click at [981, 229] on span "New" at bounding box center [981, 227] width 24 height 19
click at [46, 428] on div at bounding box center [167, 438] width 318 height 79
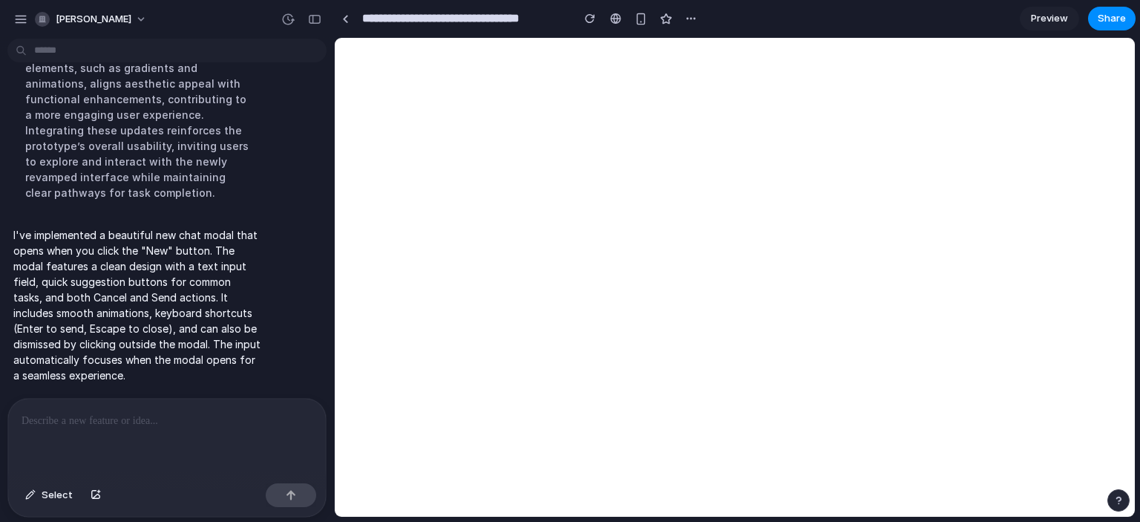
scroll to position [0, 0]
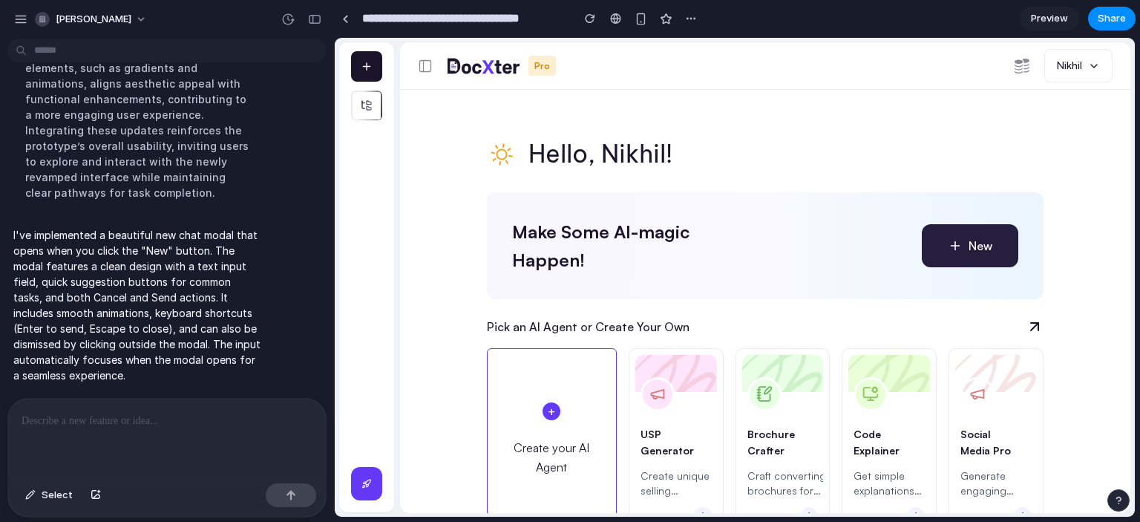
click at [970, 245] on span "New" at bounding box center [981, 245] width 24 height 19
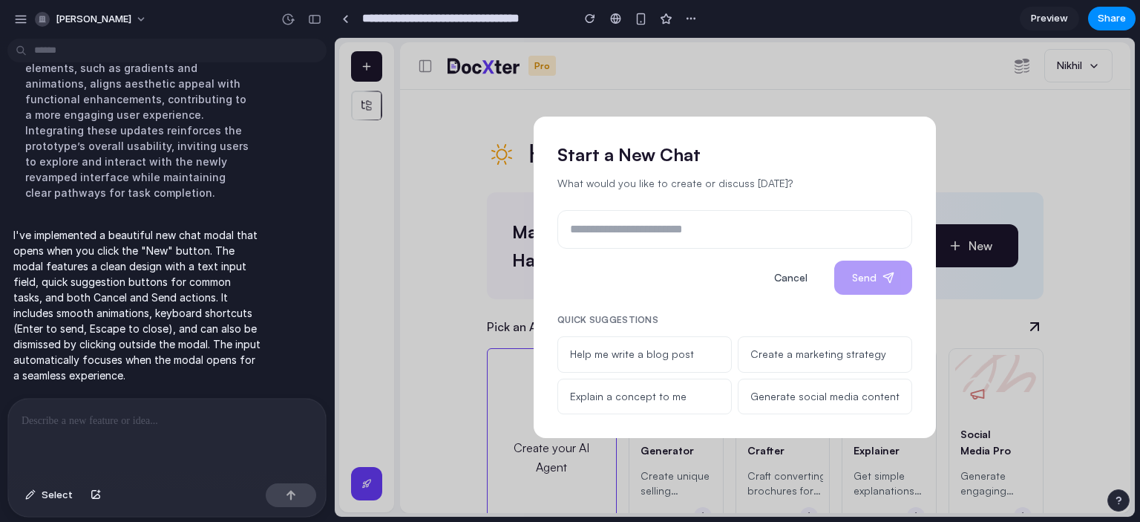
click at [641, 238] on input "text" at bounding box center [735, 229] width 355 height 39
type input "*****"
click at [868, 284] on button "Send" at bounding box center [873, 278] width 78 height 35
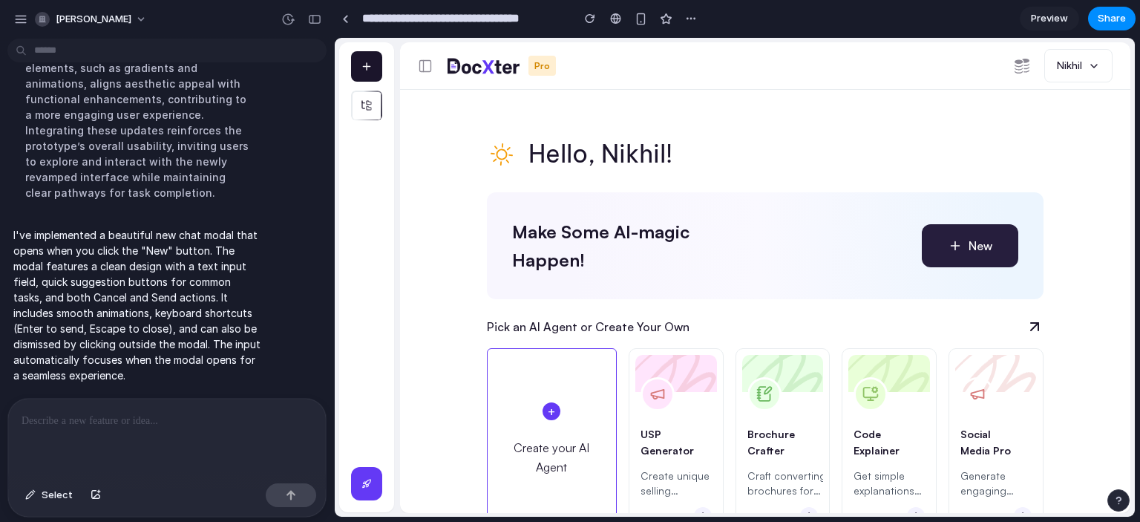
click at [962, 255] on button "New" at bounding box center [970, 245] width 97 height 43
click at [1049, 19] on span "Preview" at bounding box center [1049, 18] width 37 height 15
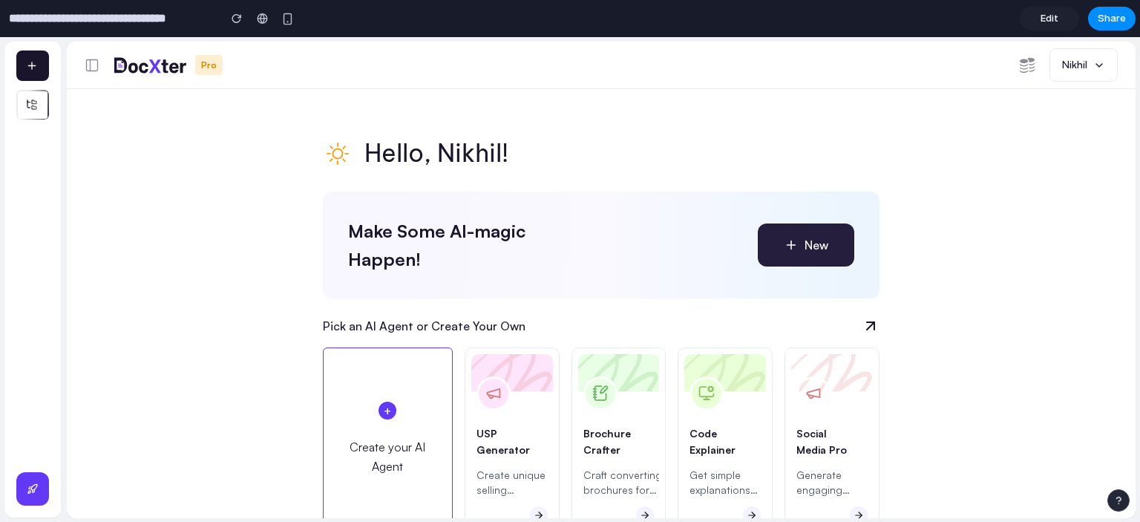
click at [790, 243] on icon "button" at bounding box center [791, 245] width 15 height 15
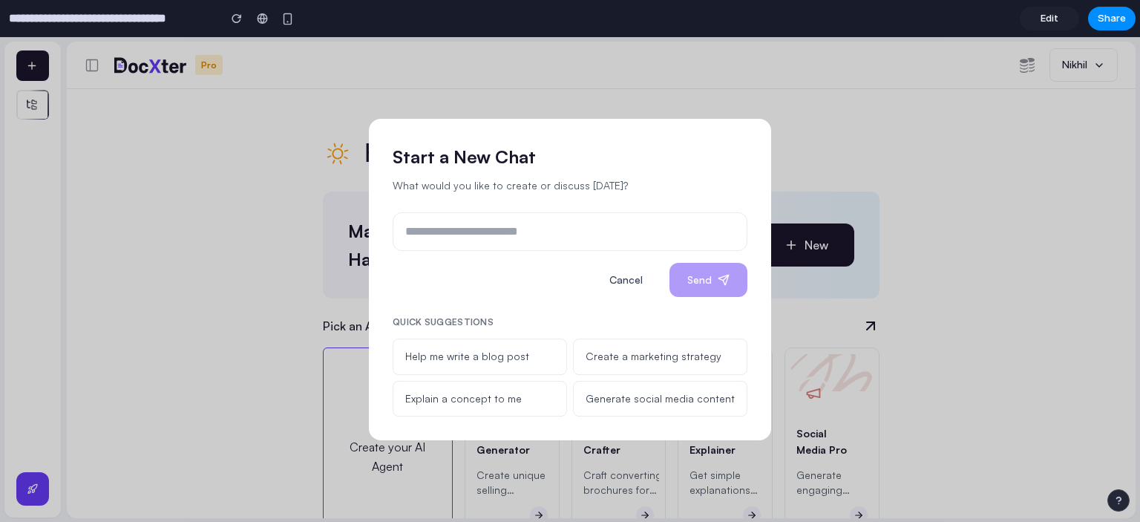
click at [617, 289] on button "Cancel" at bounding box center [626, 280] width 69 height 35
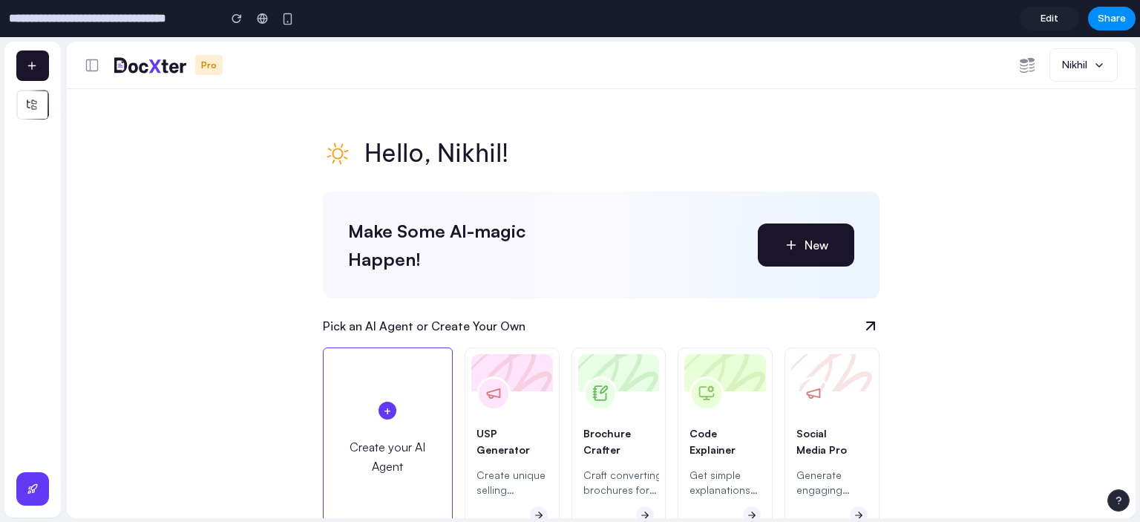
click at [168, 454] on div "Hello, Nikhil! Make Some AI-magic Happen! New Pick an AI Agent or Create Your O…" at bounding box center [601, 303] width 1069 height 429
click at [90, 64] on icon at bounding box center [90, 64] width 0 height 11
click at [238, 21] on div "button" at bounding box center [237, 18] width 10 height 10
click at [798, 254] on button "New" at bounding box center [806, 244] width 97 height 43
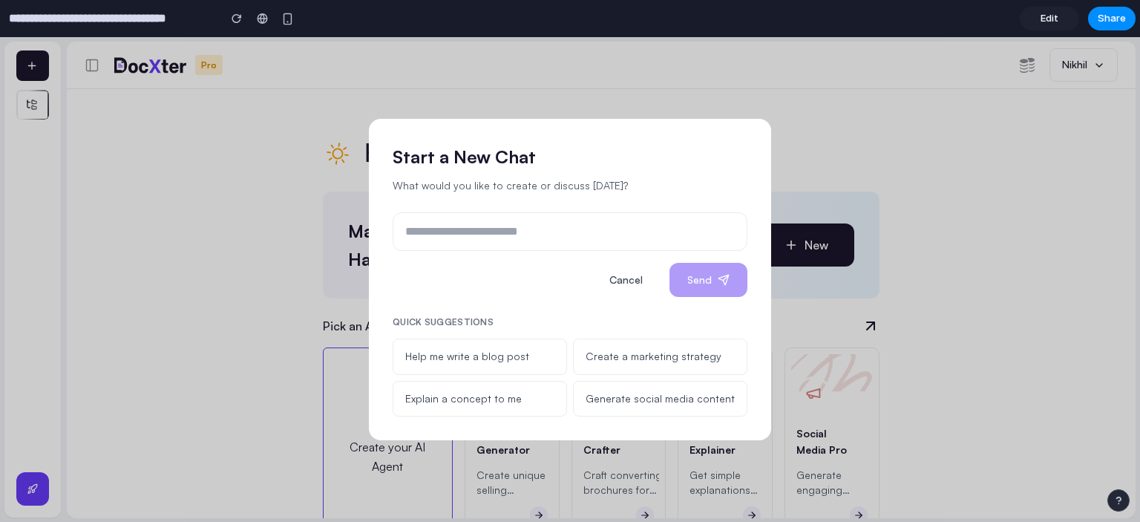
click at [630, 281] on button "Cancel" at bounding box center [626, 280] width 69 height 35
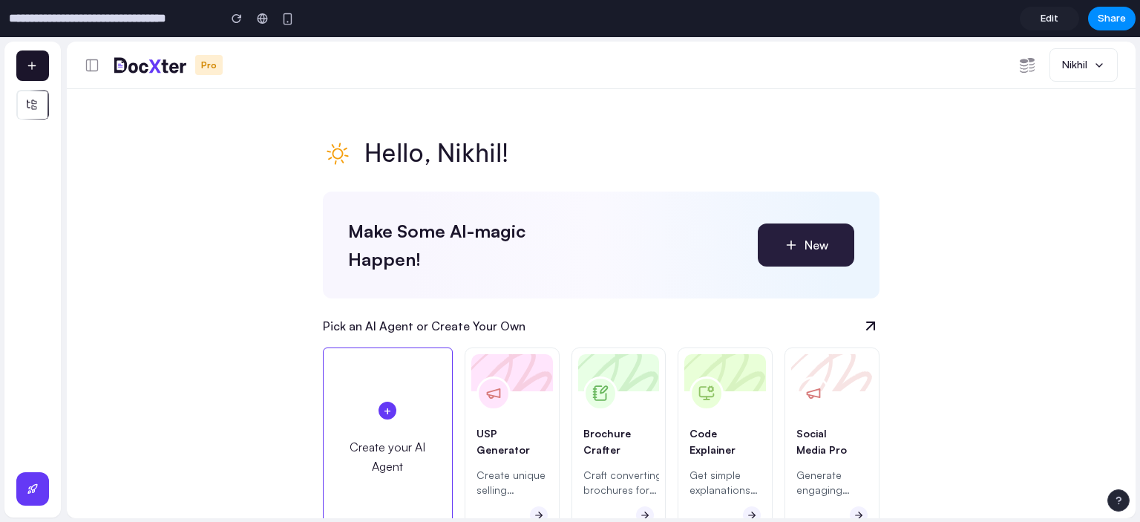
click at [783, 257] on button "New" at bounding box center [806, 244] width 97 height 43
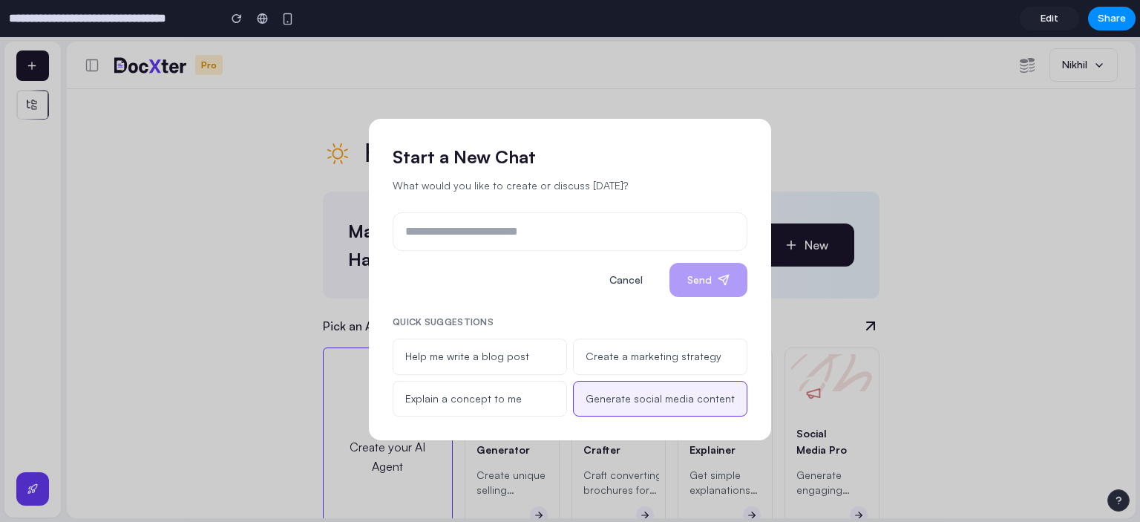
click at [662, 400] on button "Generate social media content" at bounding box center [660, 399] width 174 height 36
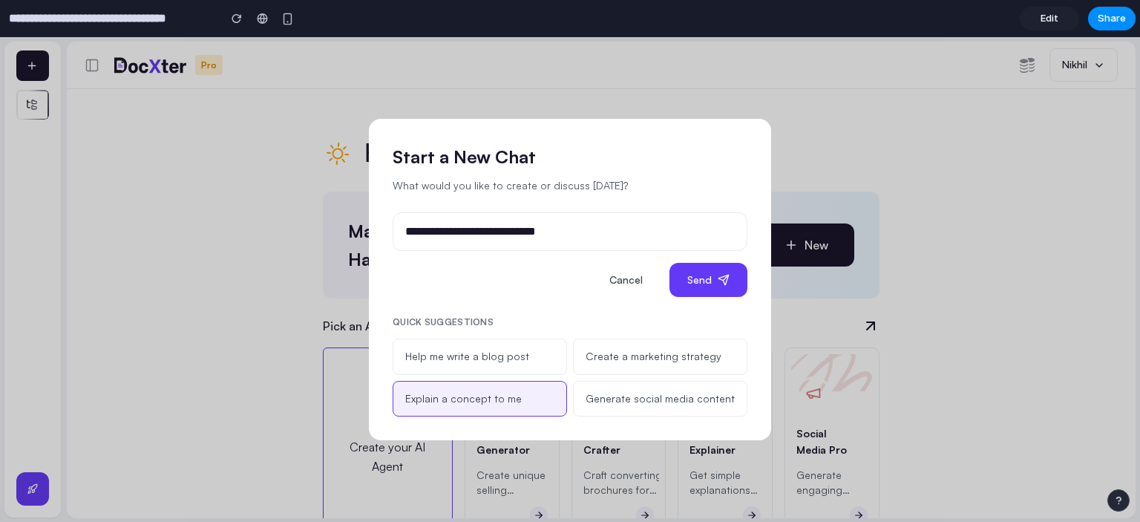
click at [546, 394] on button "Explain a concept to me" at bounding box center [480, 399] width 174 height 36
type input "**********"
click at [673, 289] on button "Send" at bounding box center [709, 280] width 78 height 35
